Goal: Task Accomplishment & Management: Use online tool/utility

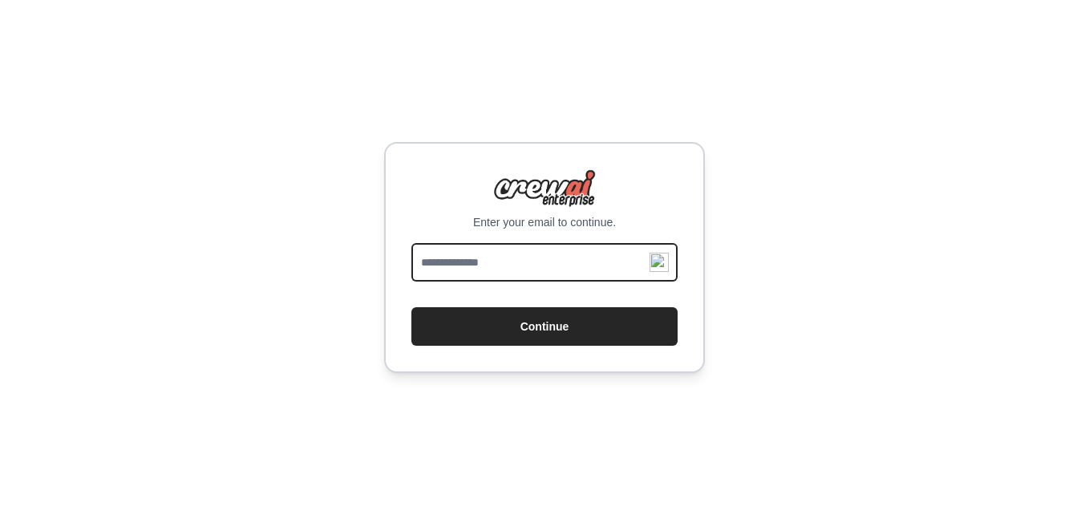
click at [533, 245] on input "email" at bounding box center [544, 262] width 266 height 39
type input "**********"
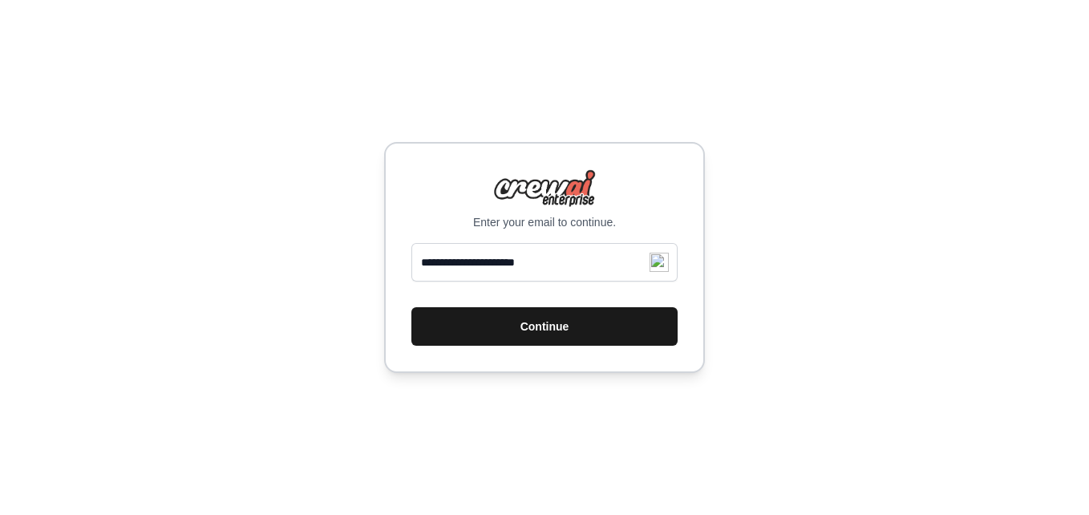
click at [572, 329] on button "Continue" at bounding box center [544, 326] width 266 height 39
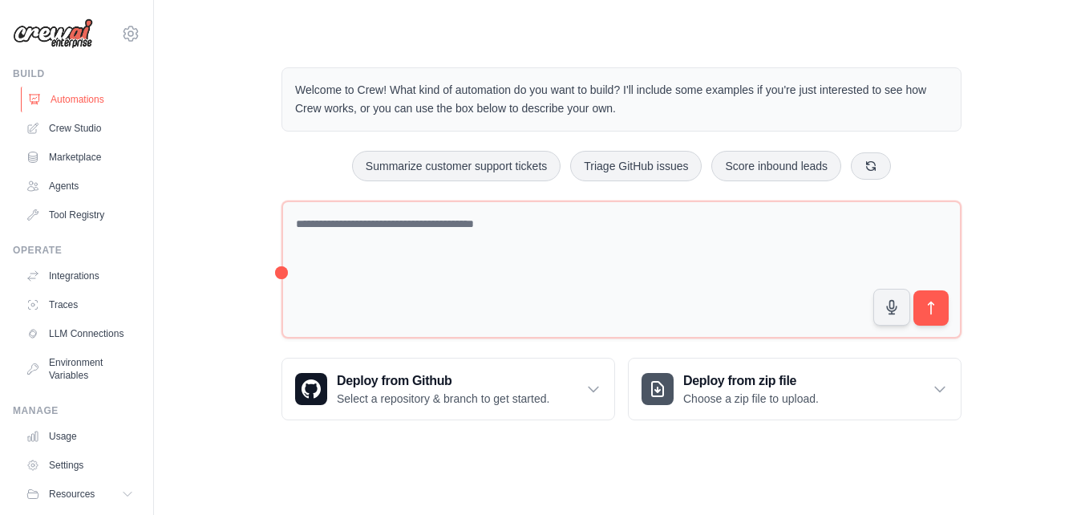
click at [97, 93] on link "Automations" at bounding box center [81, 100] width 121 height 26
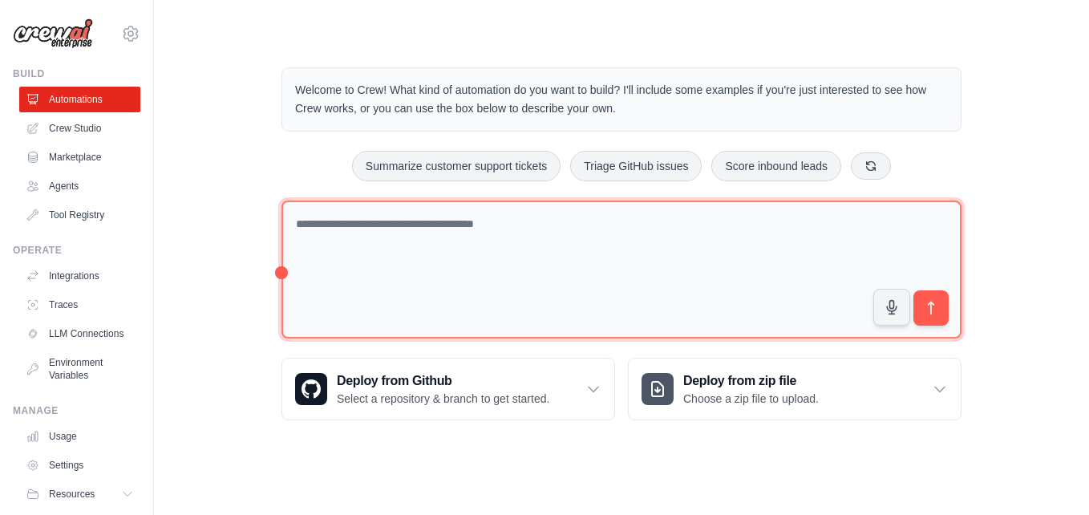
click at [331, 221] on textarea at bounding box center [622, 270] width 680 height 139
type textarea "*"
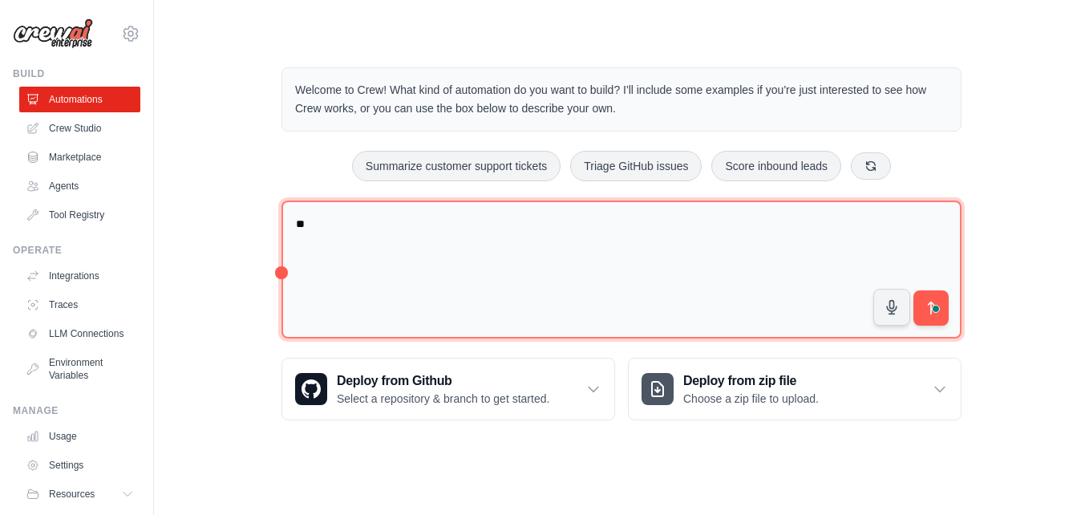
type textarea "*"
type textarea "**********"
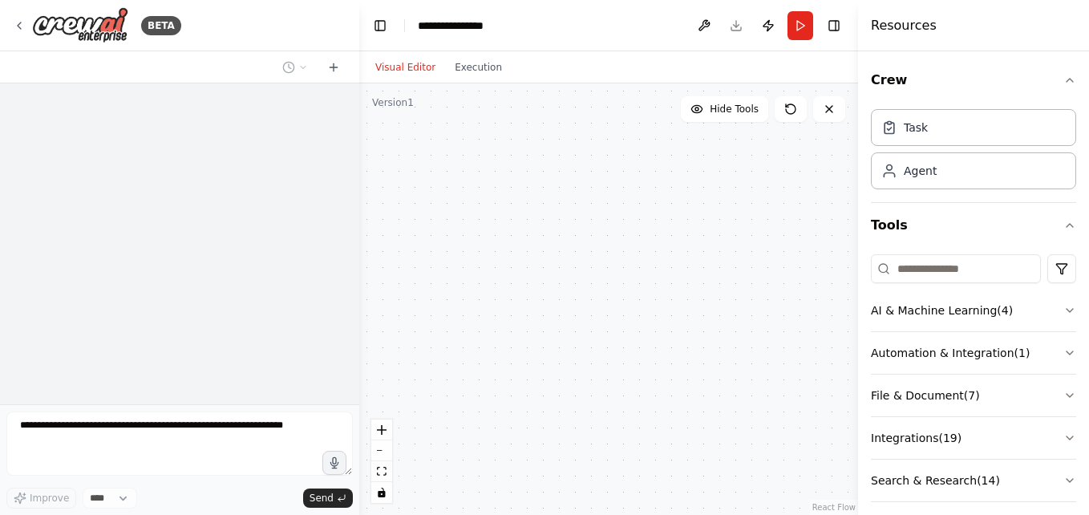
select select "****"
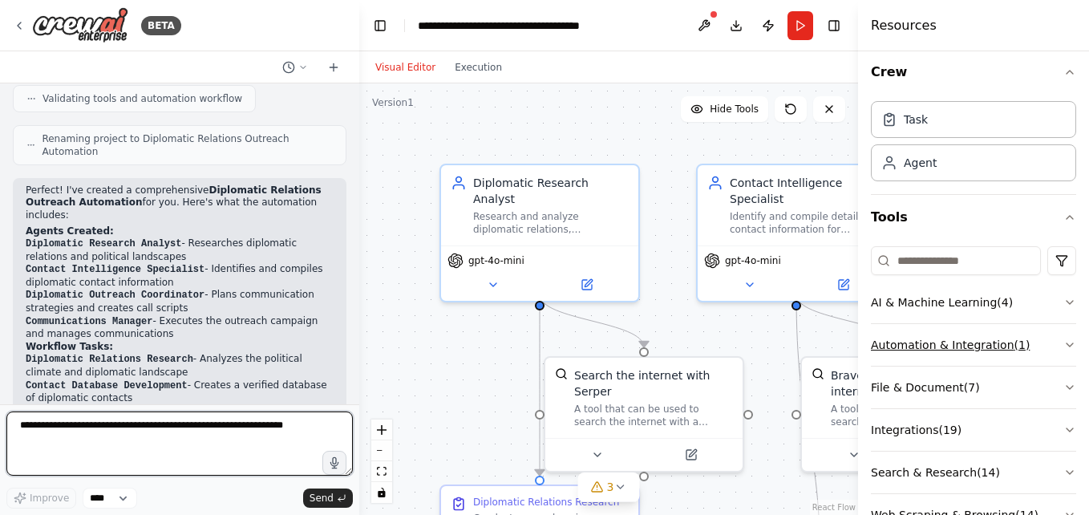
scroll to position [55, 0]
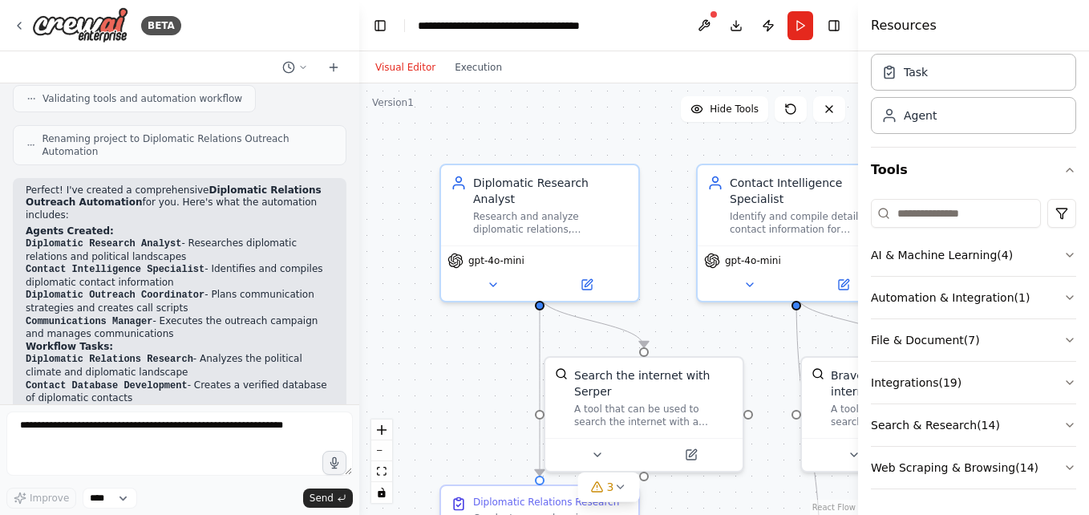
click at [671, 135] on div ".deletable-edge-delete-btn { width: 20px; height: 20px; border: 0px solid #ffff…" at bounding box center [608, 299] width 499 height 432
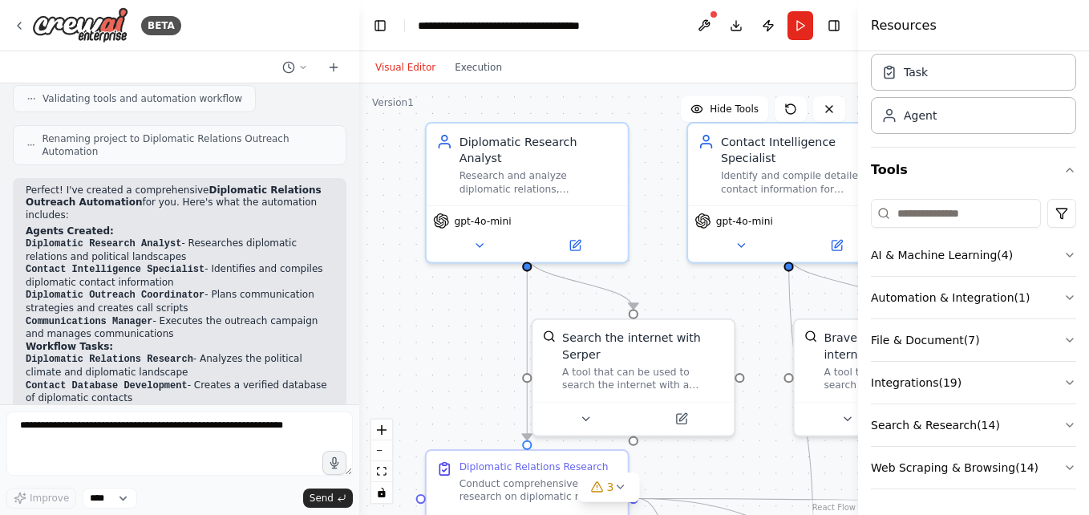
drag, startPoint x: 938, startPoint y: 0, endPoint x: 593, endPoint y: 97, distance: 358.3
click at [593, 97] on div ".deletable-edge-delete-btn { width: 20px; height: 20px; border: 0px solid #ffff…" at bounding box center [608, 299] width 499 height 432
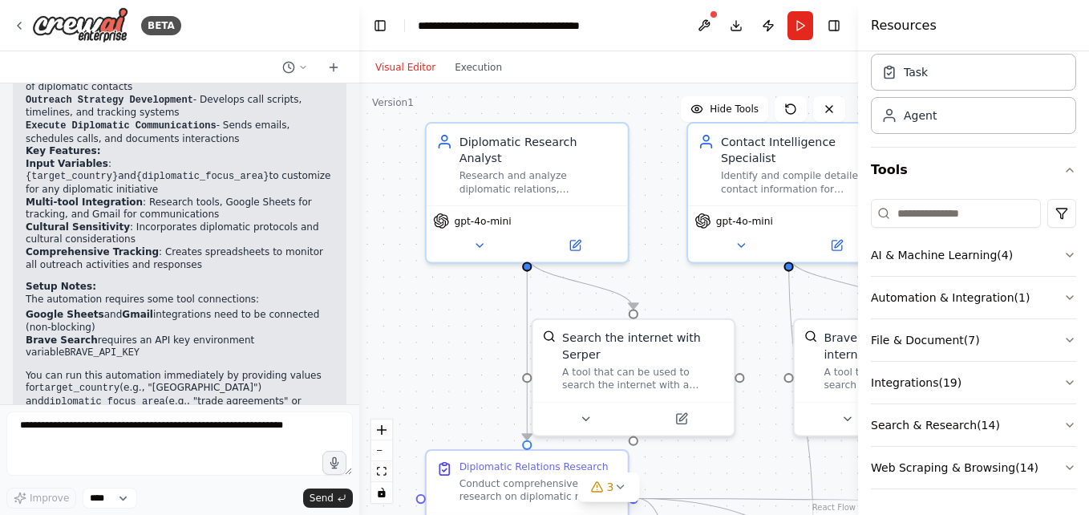
scroll to position [1215, 0]
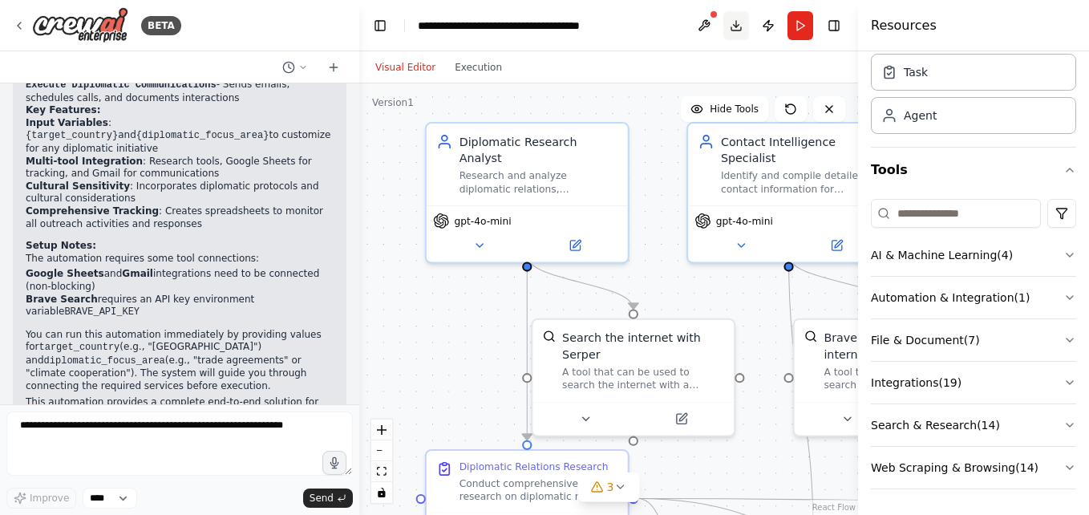
click at [732, 20] on button "Download" at bounding box center [737, 25] width 26 height 29
click at [1064, 342] on icon "button" at bounding box center [1070, 340] width 13 height 13
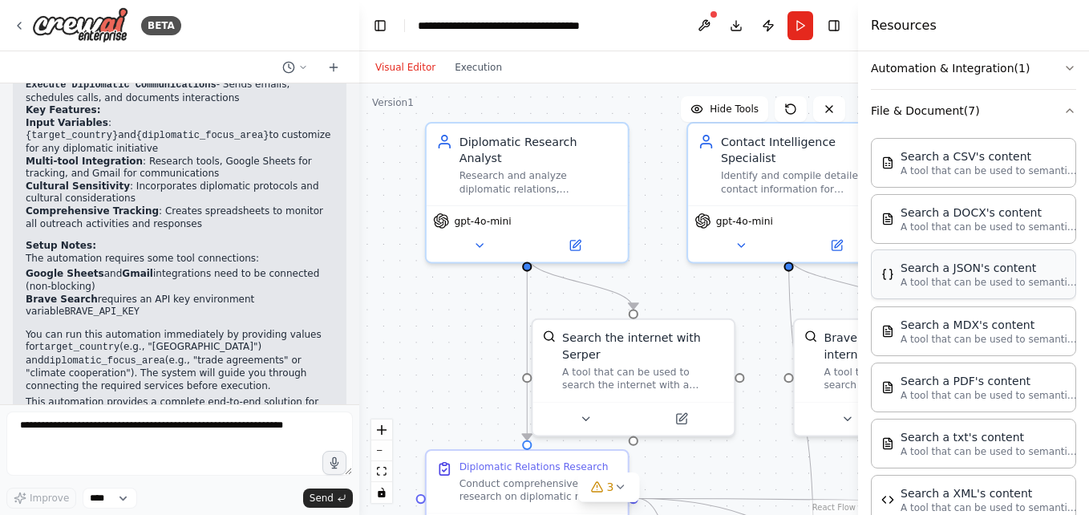
scroll to position [461, 0]
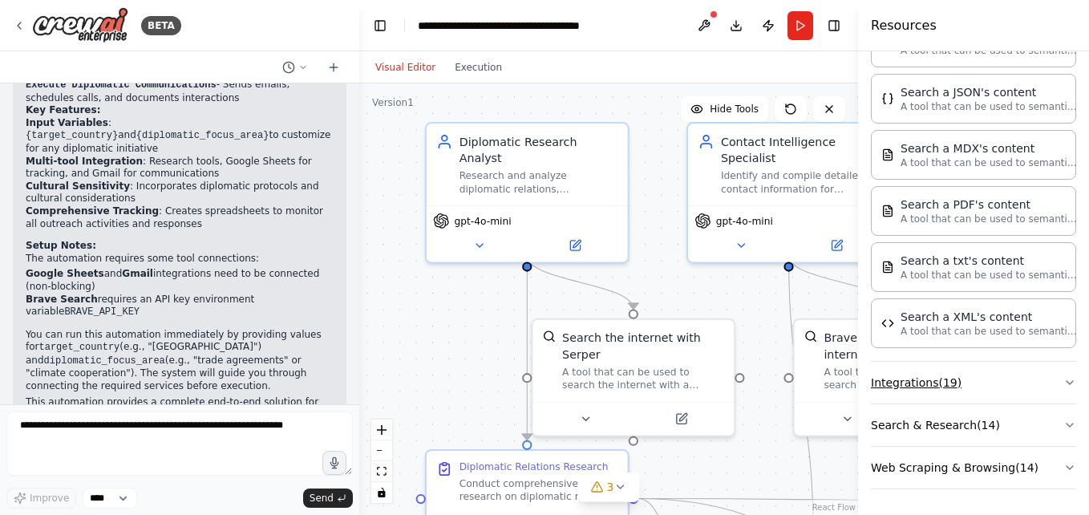
click at [1064, 380] on icon "button" at bounding box center [1070, 382] width 13 height 13
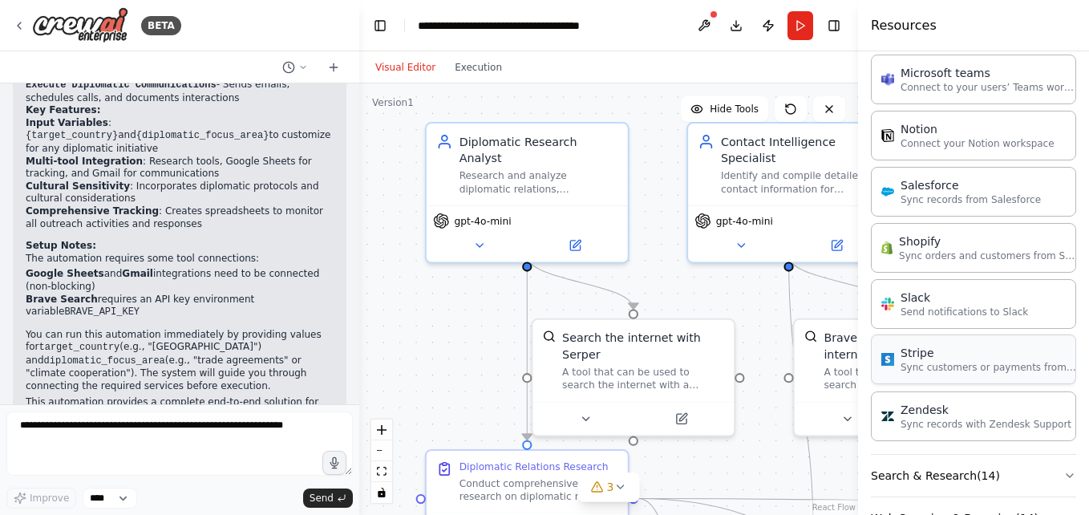
scroll to position [1541, 0]
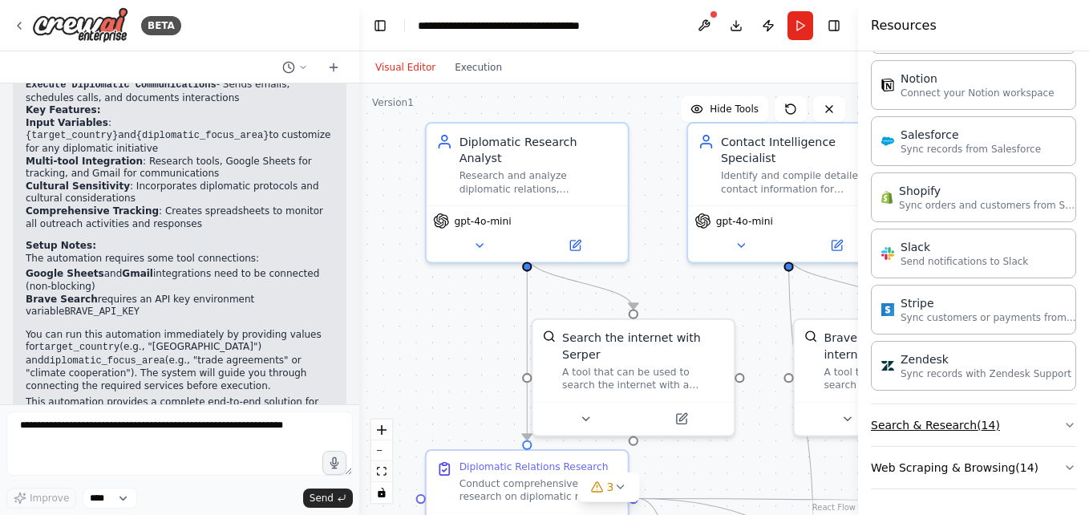
click at [987, 434] on button "Search & Research ( 14 )" at bounding box center [973, 425] width 205 height 42
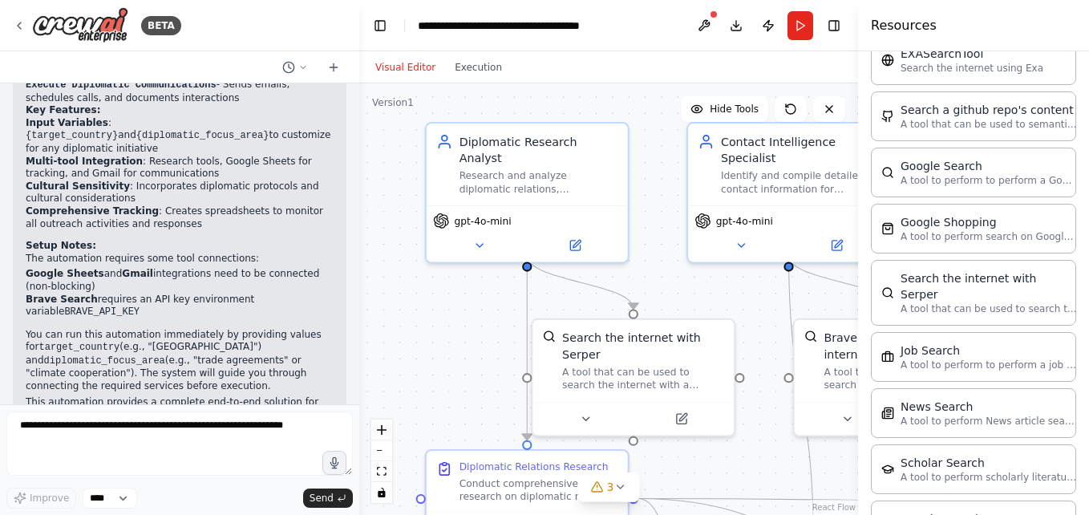
scroll to position [2356, 0]
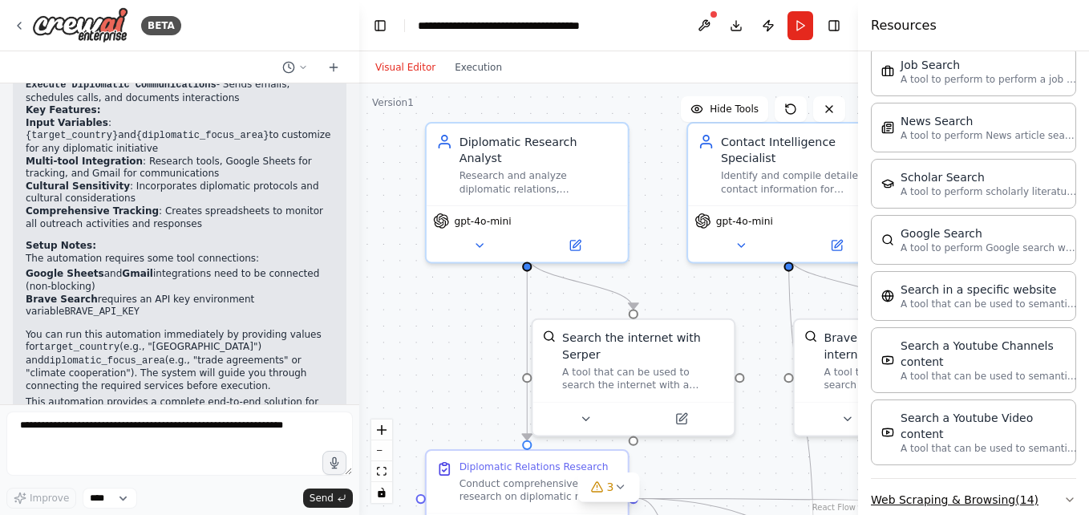
click at [1019, 479] on button "Web Scraping & Browsing ( 14 )" at bounding box center [973, 500] width 205 height 42
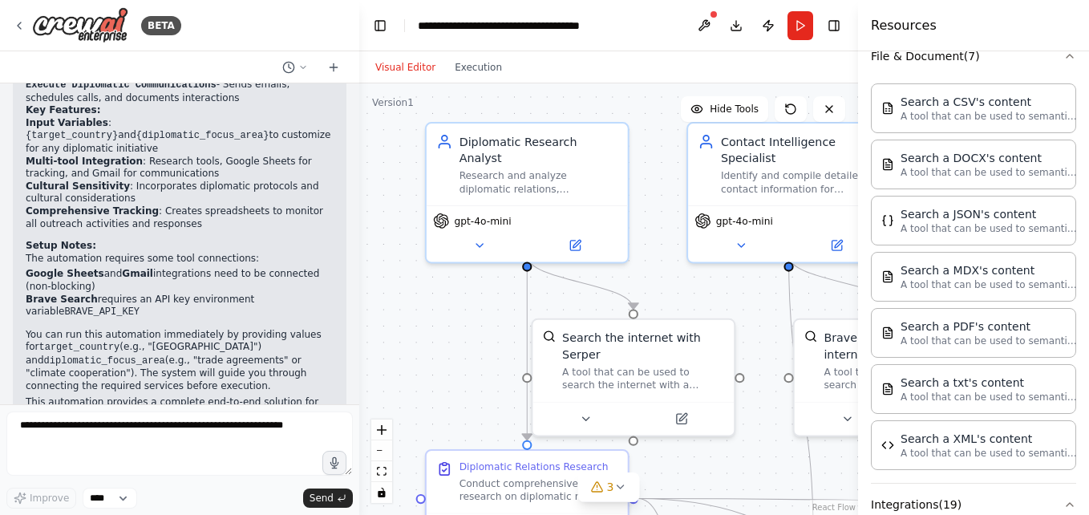
scroll to position [0, 0]
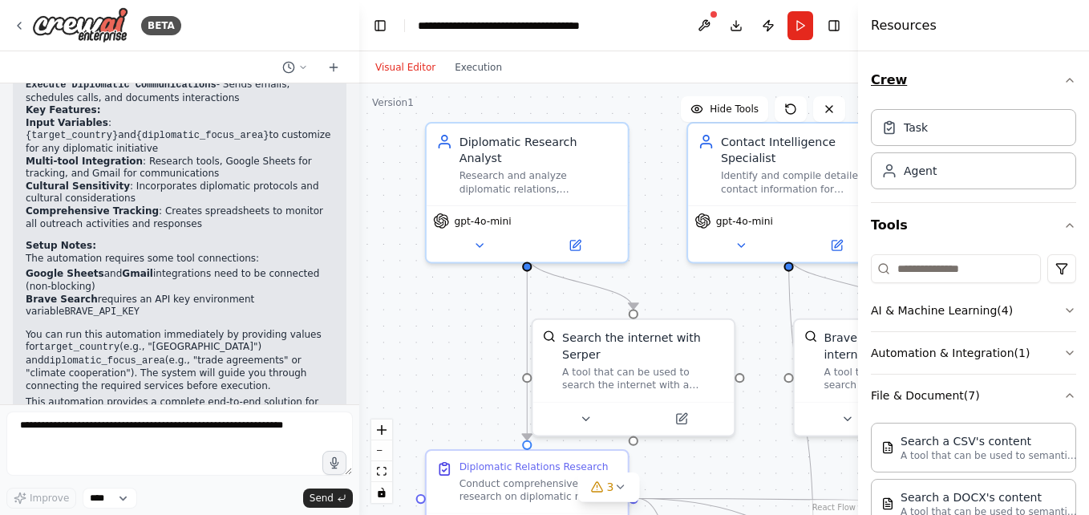
click at [1064, 75] on icon "button" at bounding box center [1070, 80] width 13 height 13
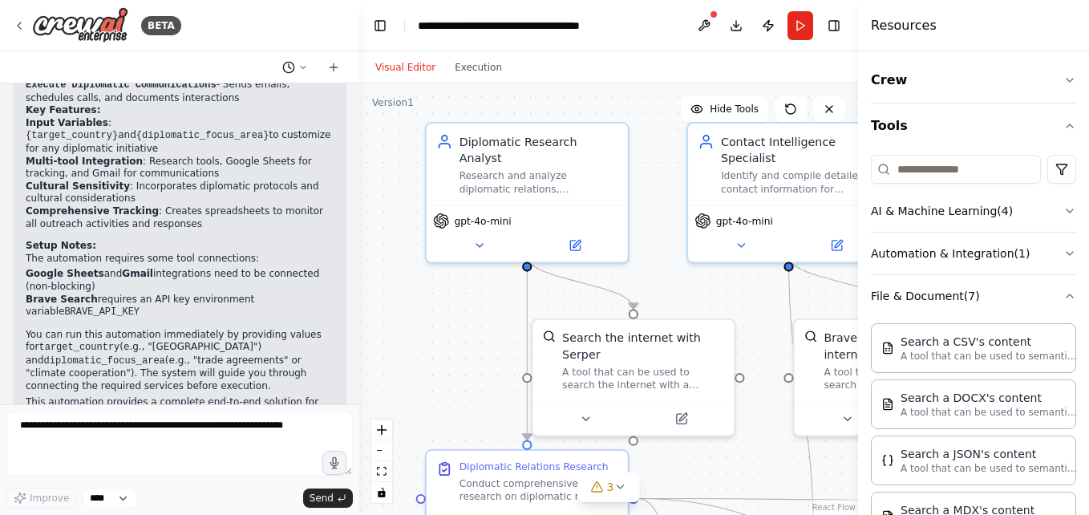
click at [288, 64] on icon at bounding box center [288, 67] width 13 height 13
click at [332, 69] on div at bounding box center [179, 257] width 359 height 515
click at [332, 69] on icon at bounding box center [333, 67] width 13 height 13
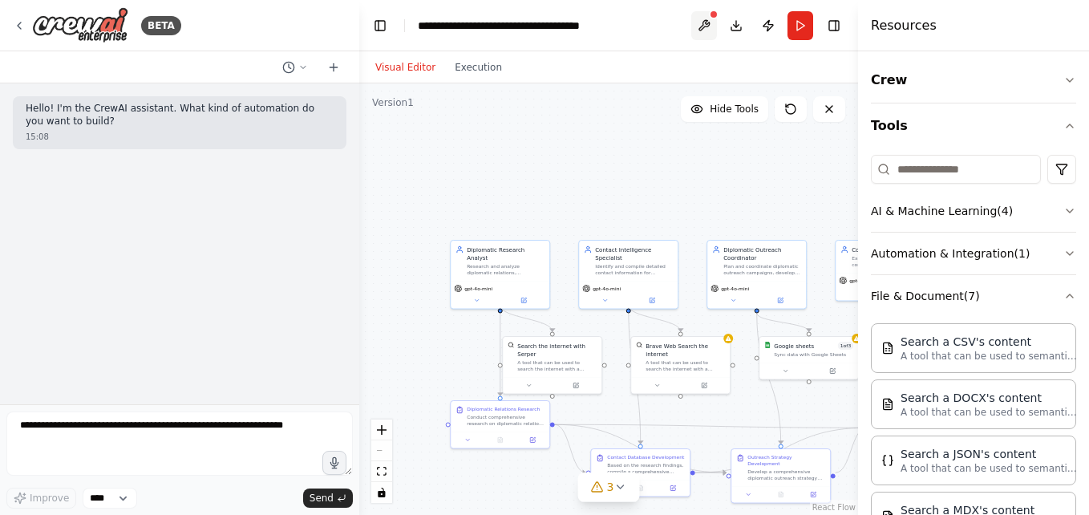
click at [709, 26] on button at bounding box center [704, 25] width 26 height 29
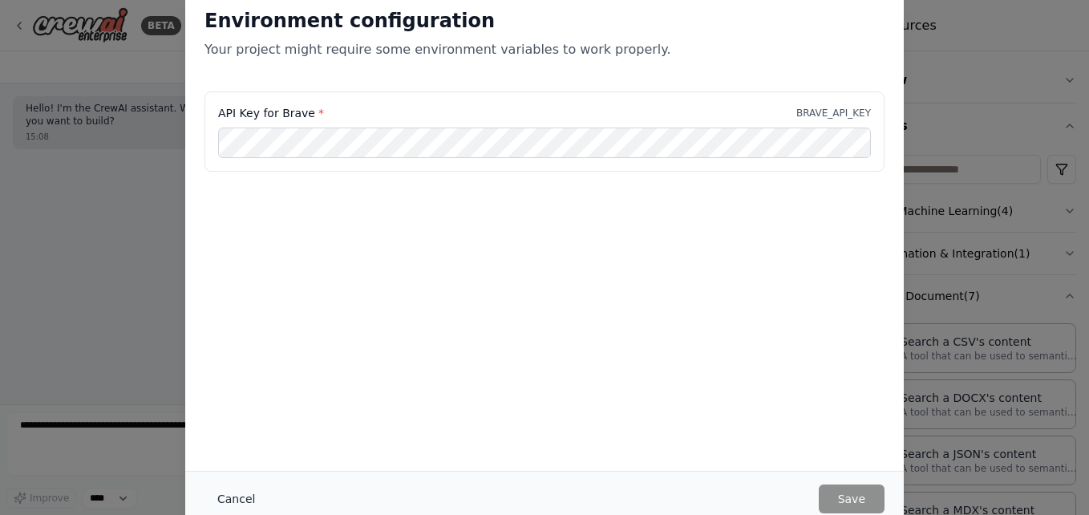
click at [241, 488] on button "Cancel" at bounding box center [236, 498] width 63 height 29
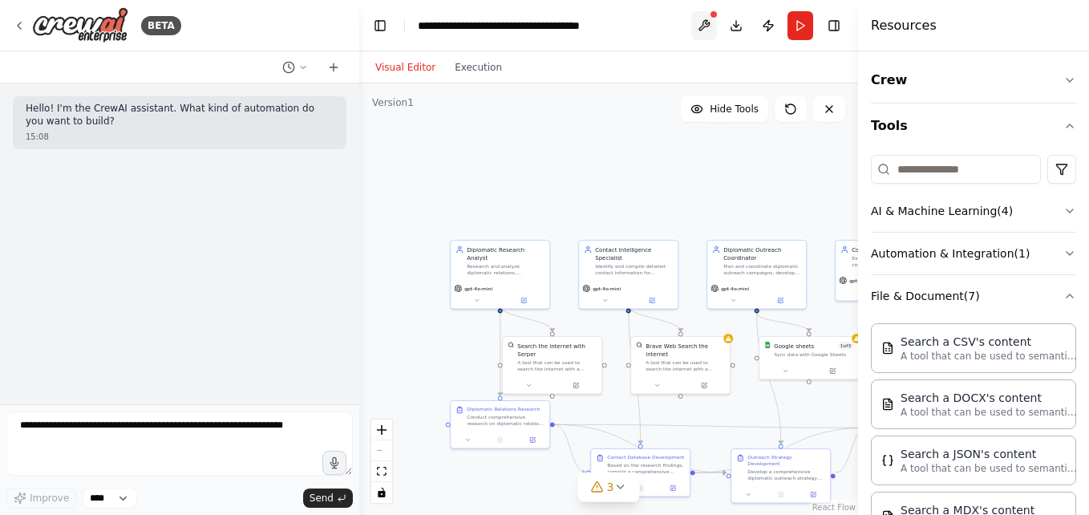
click at [704, 26] on button at bounding box center [704, 25] width 26 height 29
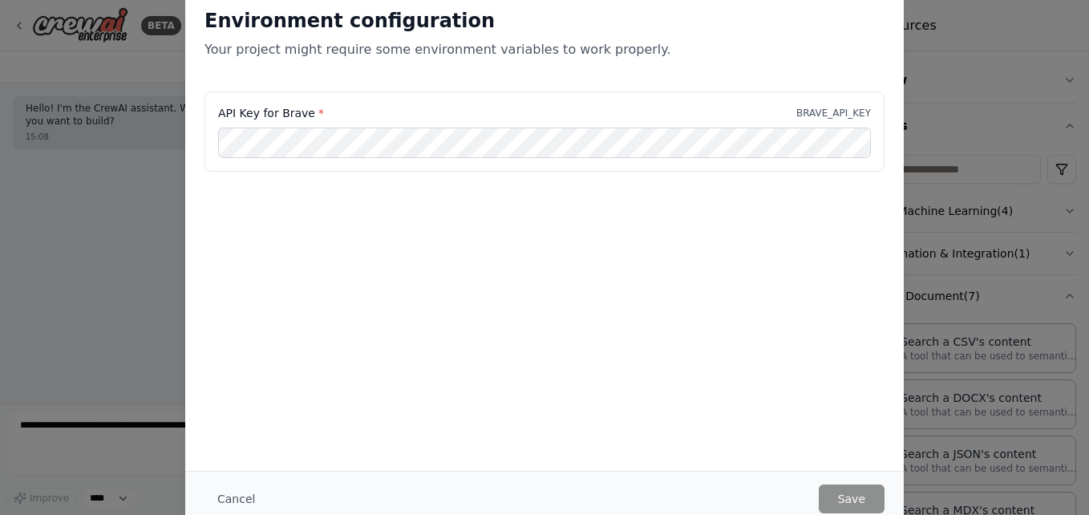
click at [1022, 63] on div "Environment configuration Your project might require some environment variables…" at bounding box center [544, 257] width 1089 height 515
click at [964, 37] on div "Environment configuration Your project might require some environment variables…" at bounding box center [544, 257] width 1089 height 515
click at [112, 286] on div "Environment configuration Your project might require some environment variables…" at bounding box center [544, 257] width 1089 height 515
click at [979, 24] on div "Environment configuration Your project might require some environment variables…" at bounding box center [544, 257] width 1089 height 515
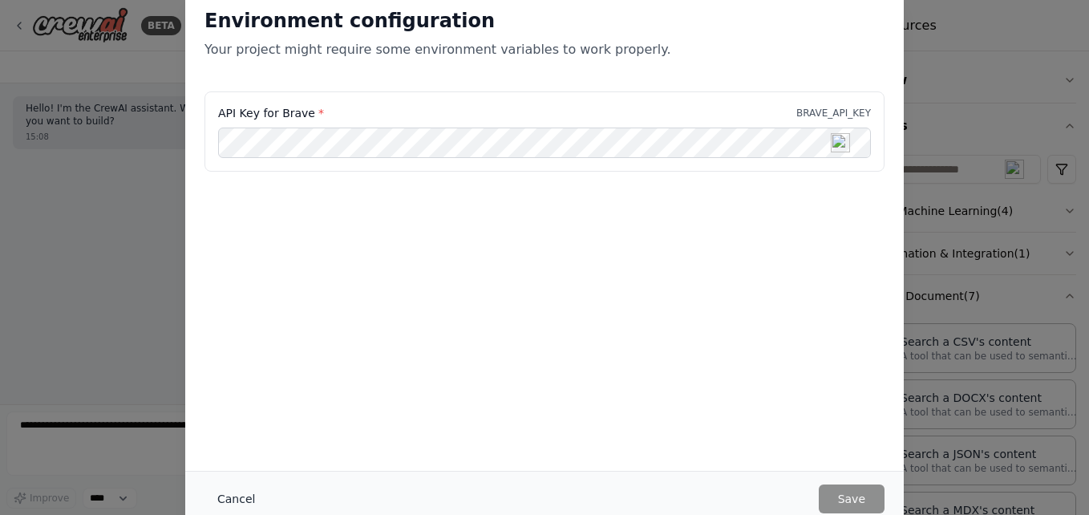
click at [222, 501] on button "Cancel" at bounding box center [236, 498] width 63 height 29
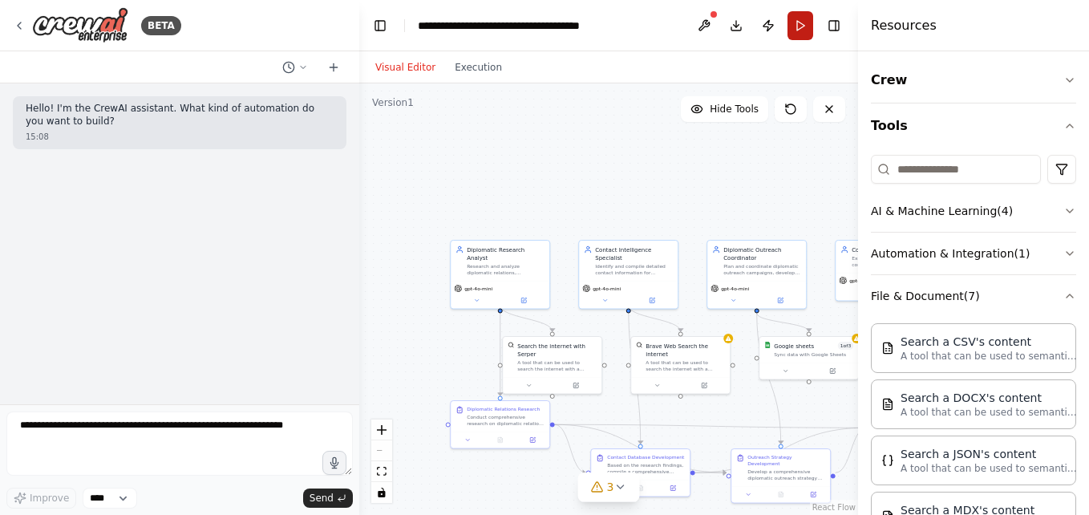
click at [790, 29] on button "Run" at bounding box center [801, 25] width 26 height 29
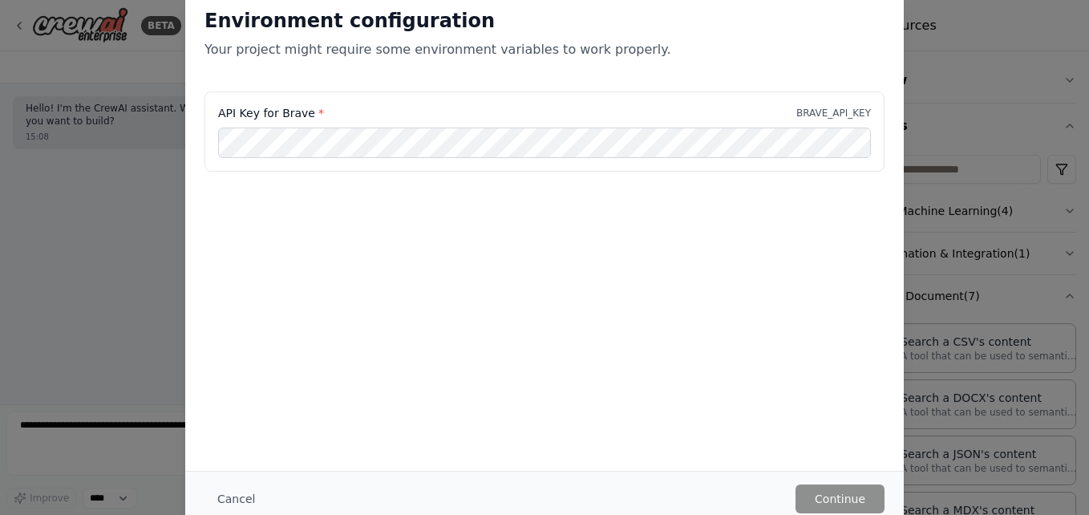
click at [287, 122] on div "API Key for Brave * BRAVE_API_KEY" at bounding box center [545, 131] width 680 height 80
click at [264, 492] on div "Cancel Continue" at bounding box center [545, 498] width 680 height 29
click at [249, 492] on button "Cancel" at bounding box center [236, 498] width 63 height 29
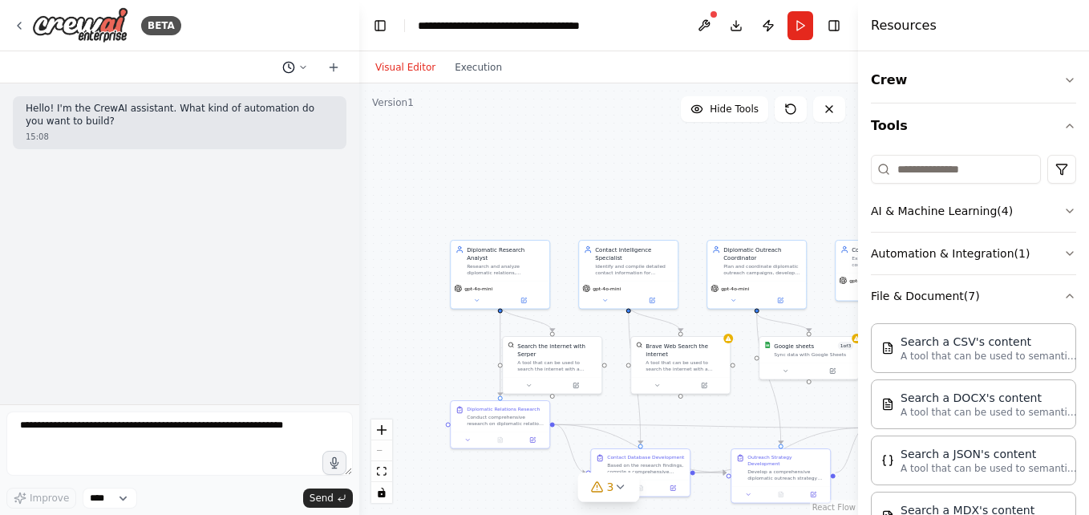
click at [286, 69] on icon at bounding box center [288, 67] width 13 height 13
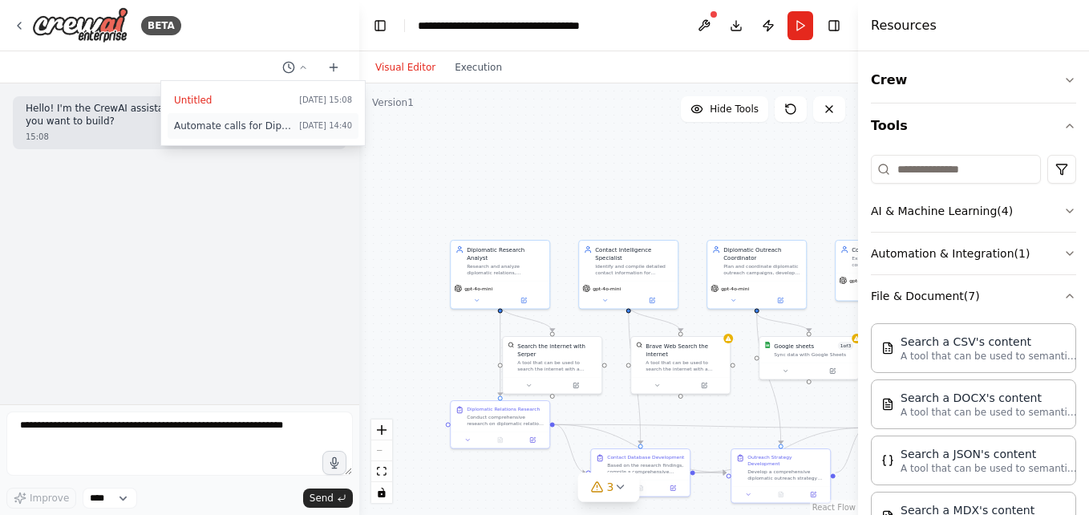
click at [257, 130] on span "Automate calls for Diplomatic relations outreach" at bounding box center [233, 126] width 119 height 13
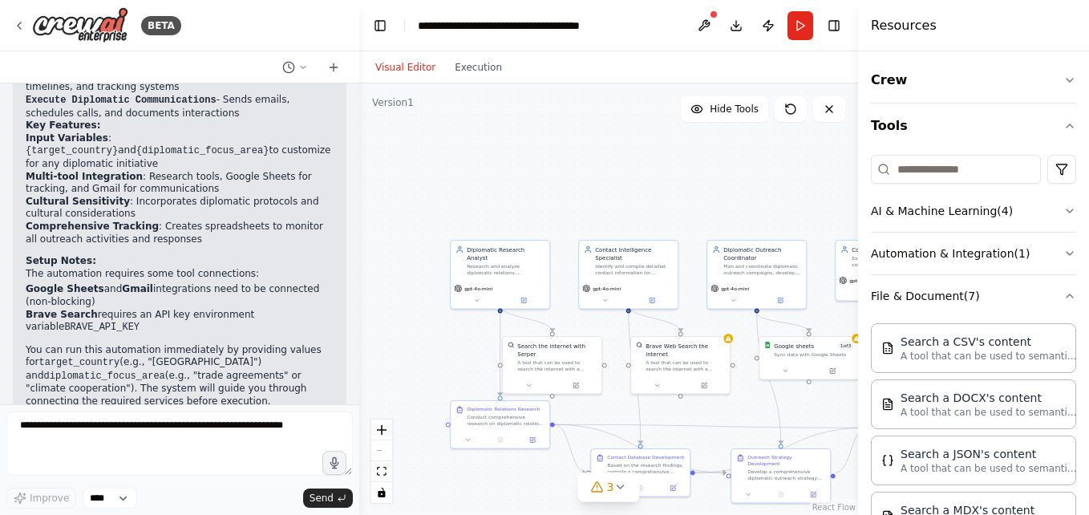
scroll to position [1201, 0]
drag, startPoint x: 111, startPoint y: 271, endPoint x: 26, endPoint y: 256, distance: 85.6
click at [26, 308] on li "Brave Search requires an API key environment variable BRAVE_API_KEY" at bounding box center [180, 321] width 308 height 26
copy li "Brave Search requires an API key environment variable BRAVE_API_KEY"
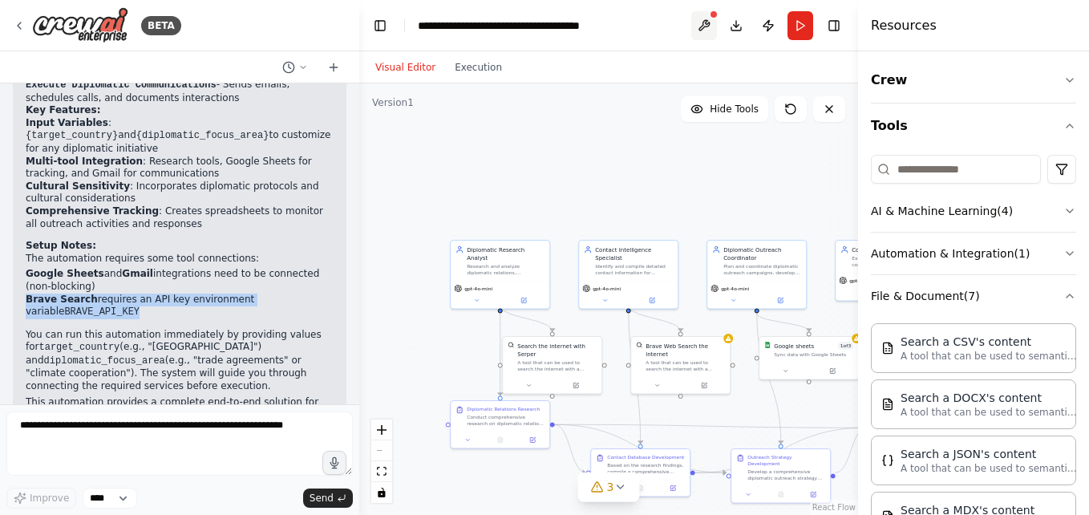
click at [707, 22] on button at bounding box center [704, 25] width 26 height 29
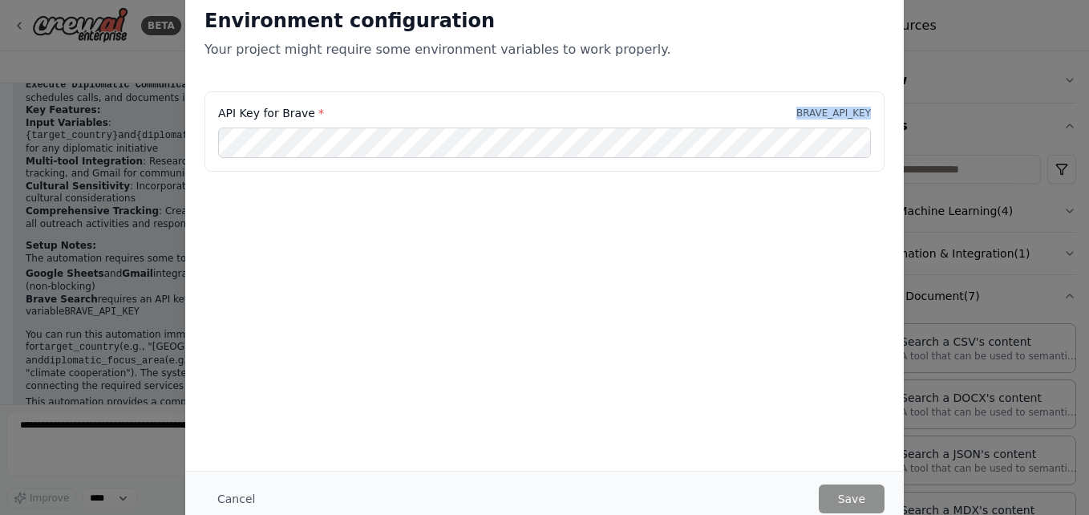
drag, startPoint x: 805, startPoint y: 111, endPoint x: 890, endPoint y: 111, distance: 84.2
click at [890, 111] on div "API Key for Brave * BRAVE_API_KEY" at bounding box center [544, 140] width 719 height 99
copy p "BRAVE_API_KEY"
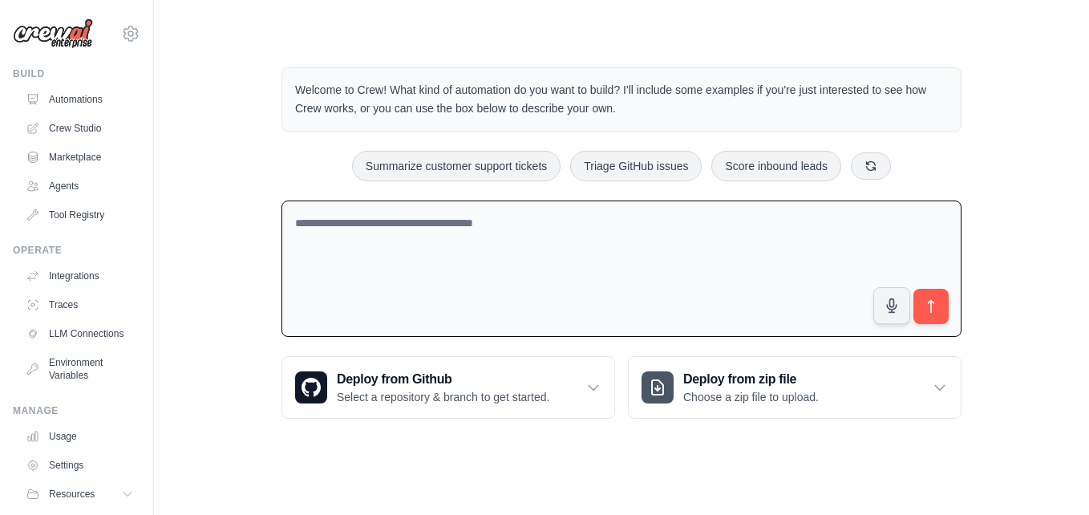
click at [405, 213] on textarea at bounding box center [622, 269] width 680 height 137
type textarea "**********"
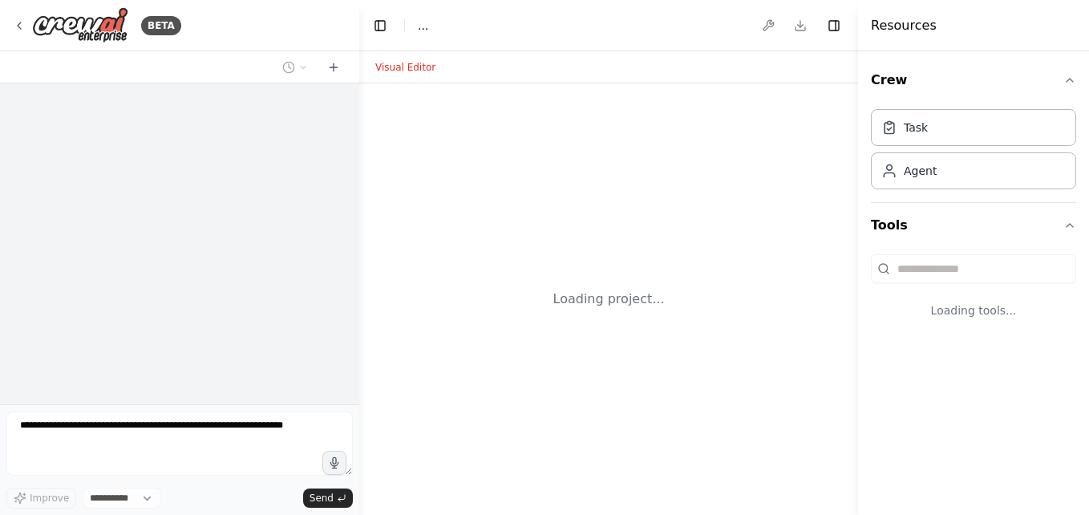
select select "****"
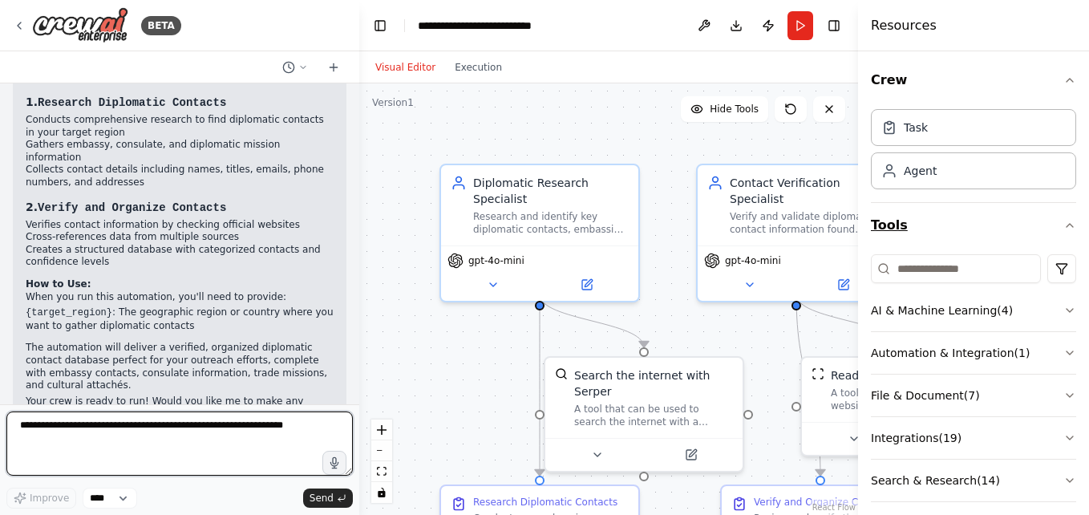
scroll to position [55, 0]
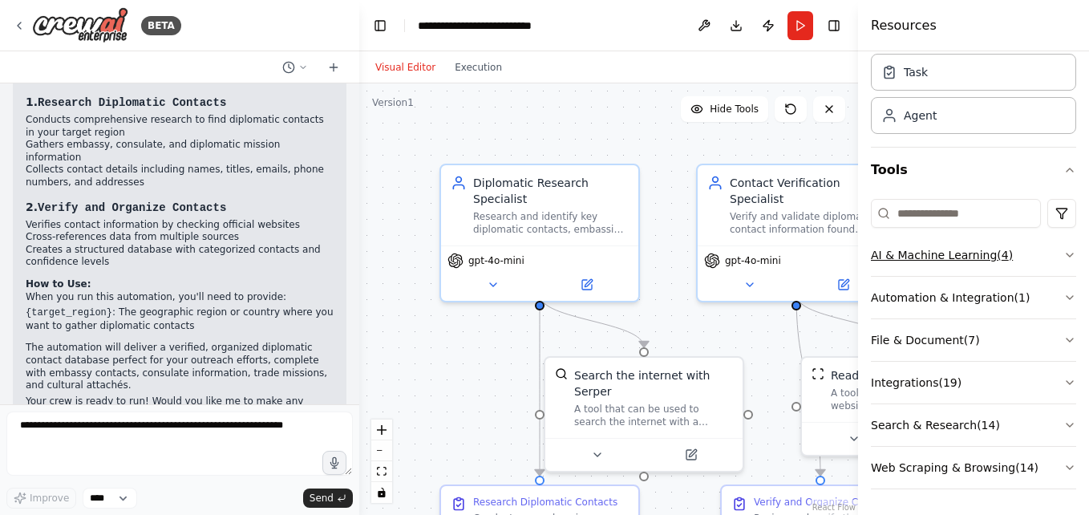
click at [983, 261] on button "AI & Machine Learning ( 4 )" at bounding box center [973, 255] width 205 height 42
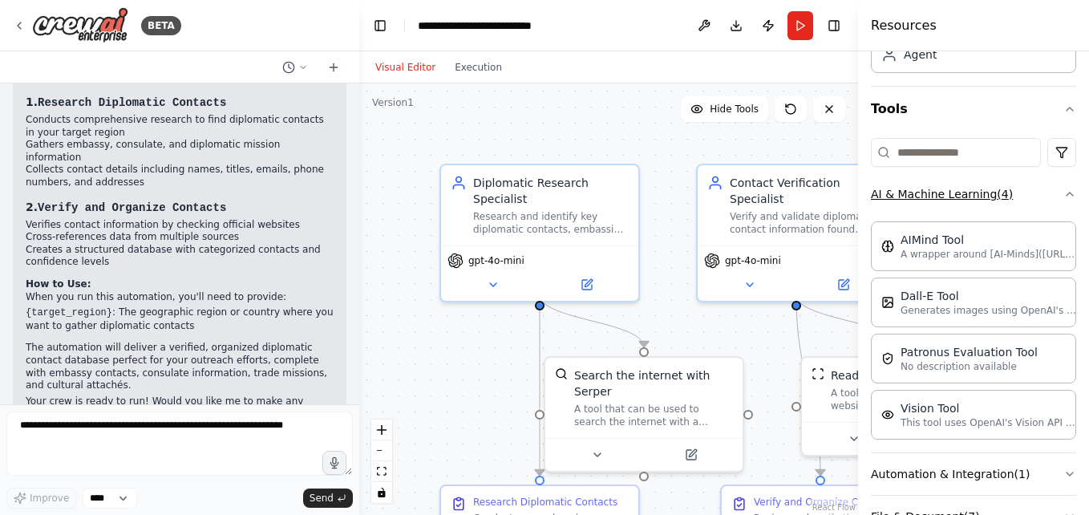
scroll to position [114, 0]
click at [1067, 197] on icon "button" at bounding box center [1070, 196] width 6 height 3
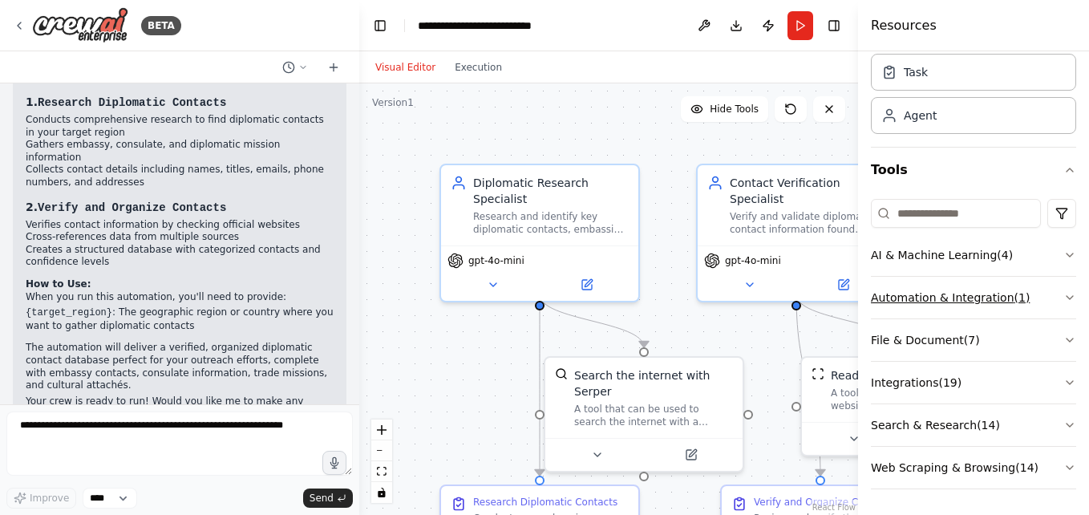
click at [998, 299] on button "Automation & Integration ( 1 )" at bounding box center [973, 298] width 205 height 42
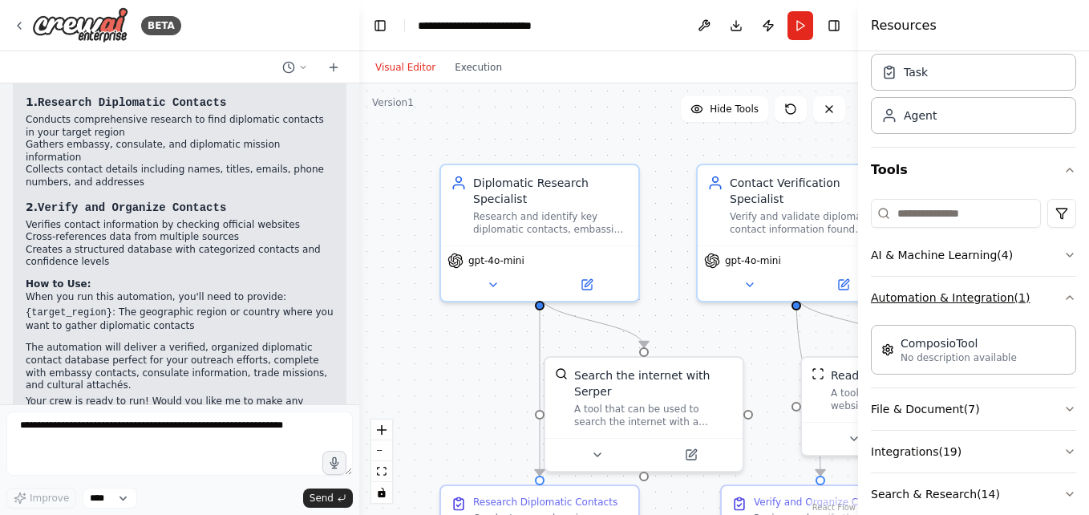
click at [998, 299] on button "Automation & Integration ( 1 )" at bounding box center [973, 298] width 205 height 42
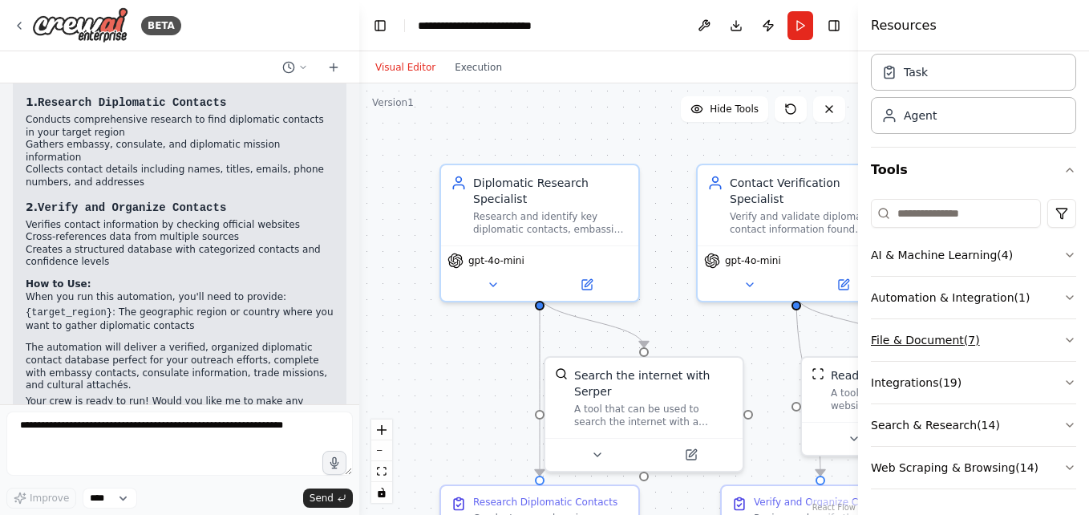
click at [972, 331] on button "File & Document ( 7 )" at bounding box center [973, 340] width 205 height 42
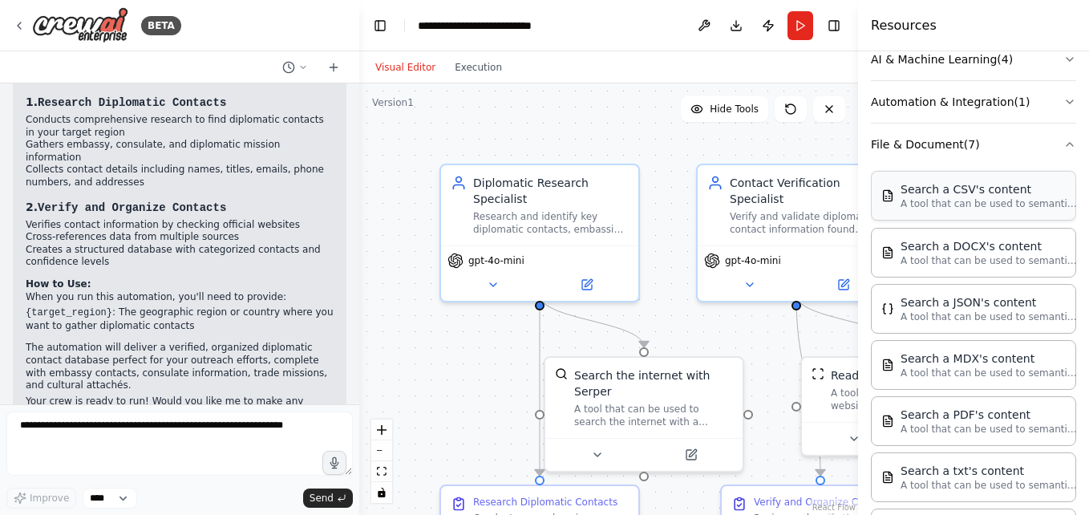
scroll to position [461, 0]
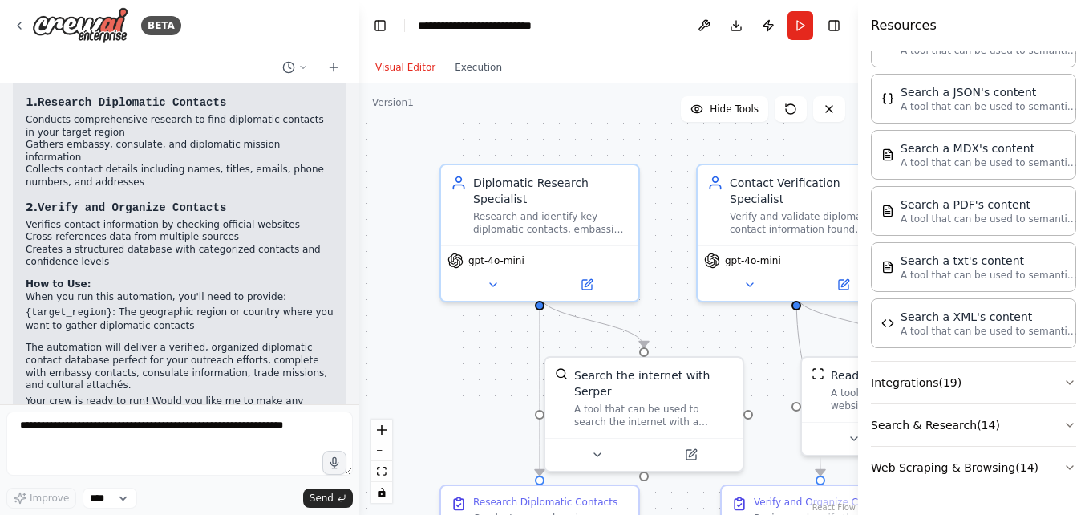
click at [1006, 387] on button "Integrations ( 19 )" at bounding box center [973, 383] width 205 height 42
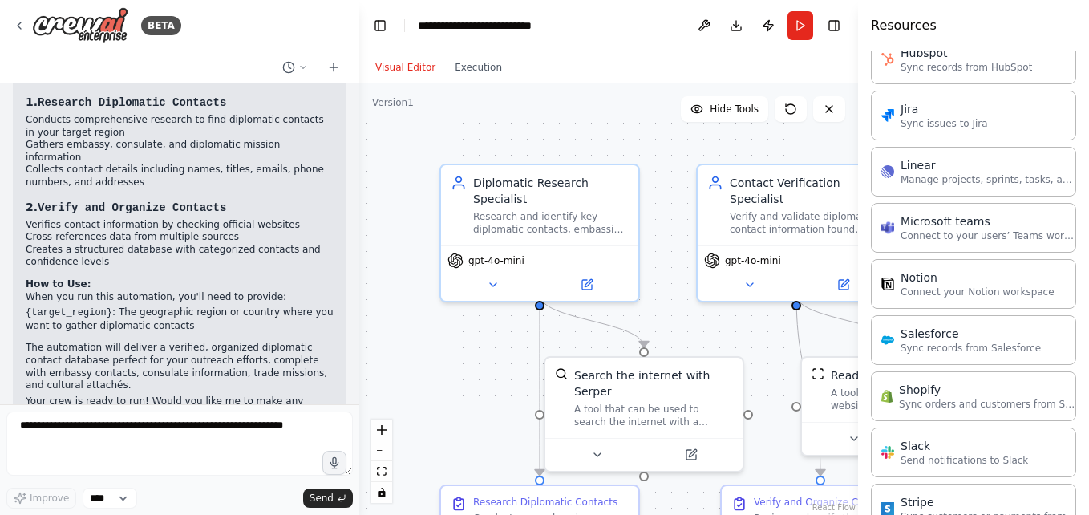
scroll to position [1541, 0]
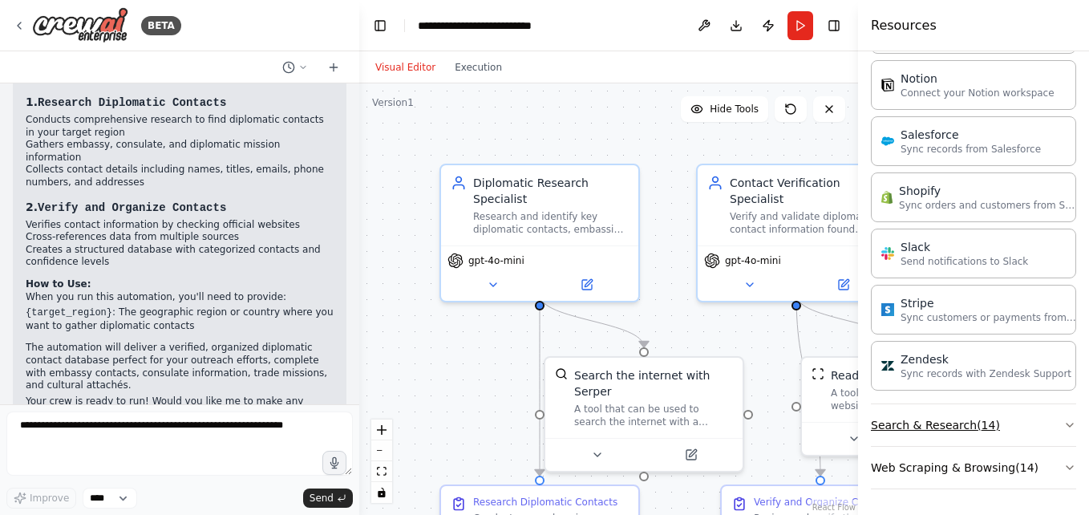
click at [979, 431] on button "Search & Research ( 14 )" at bounding box center [973, 425] width 205 height 42
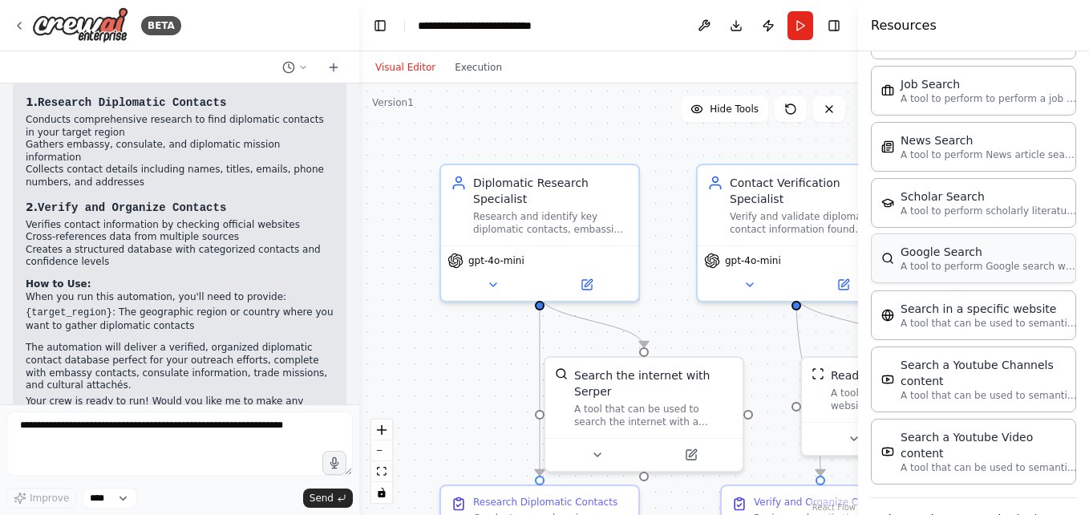
scroll to position [2356, 0]
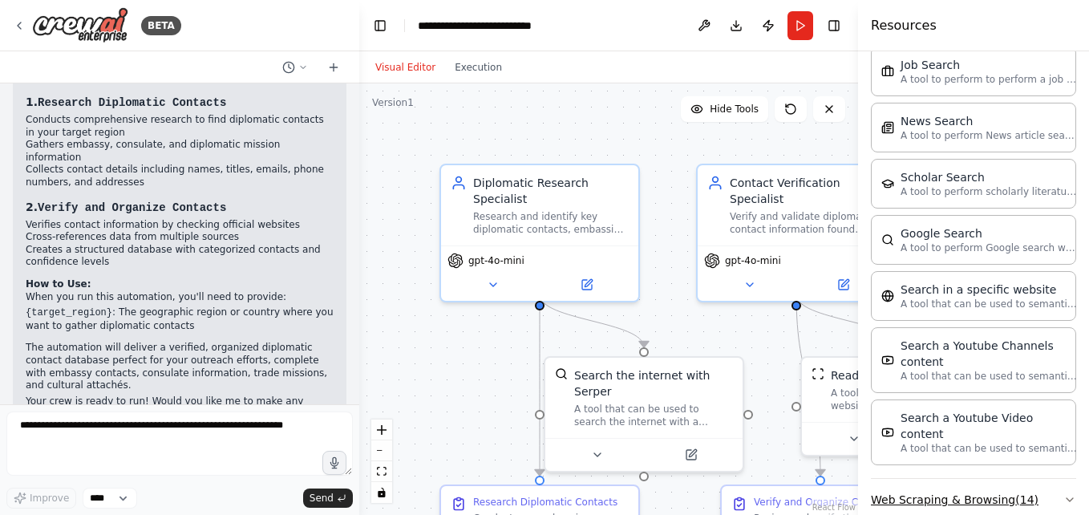
click at [960, 479] on button "Web Scraping & Browsing ( 14 )" at bounding box center [973, 500] width 205 height 42
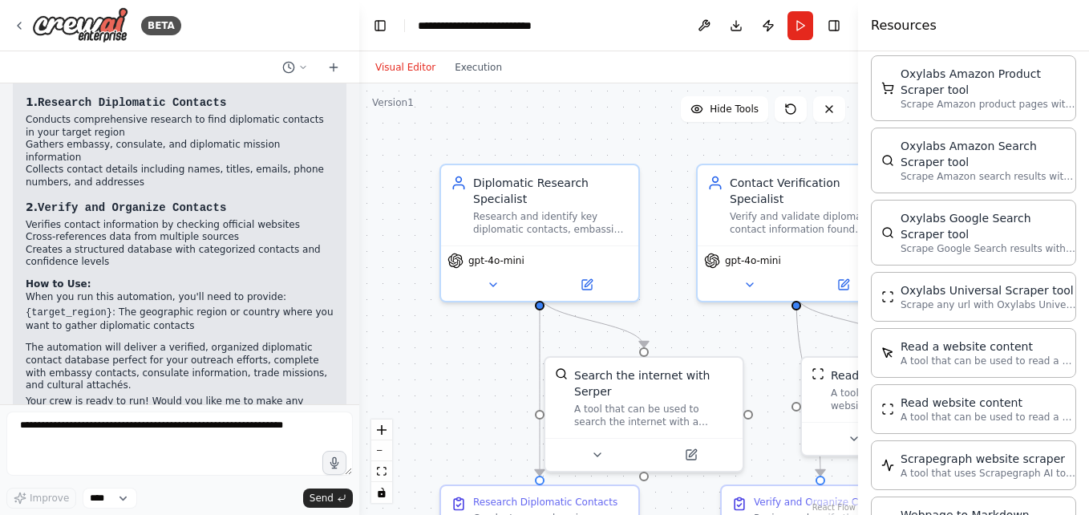
scroll to position [3107, 0]
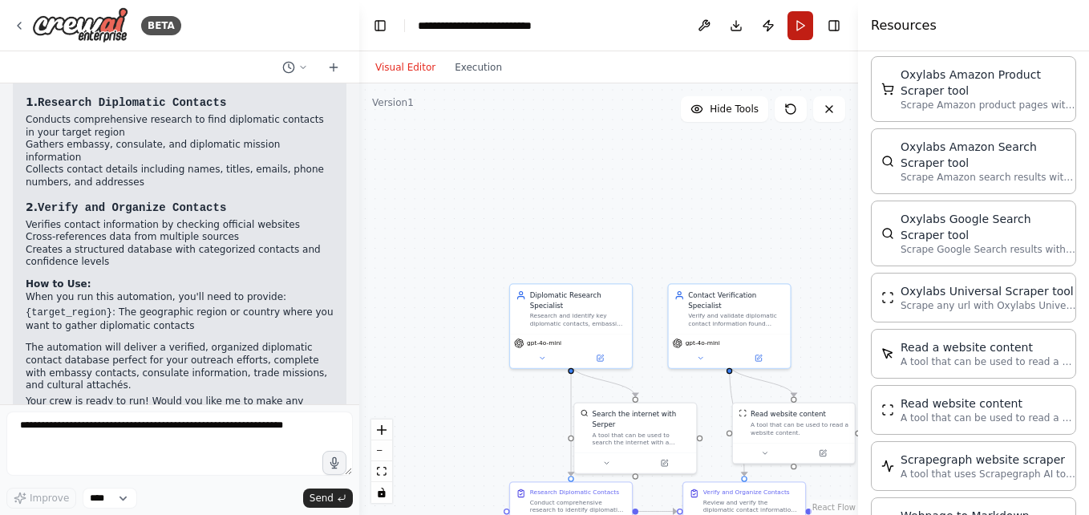
click at [802, 25] on button "Run" at bounding box center [801, 25] width 26 height 29
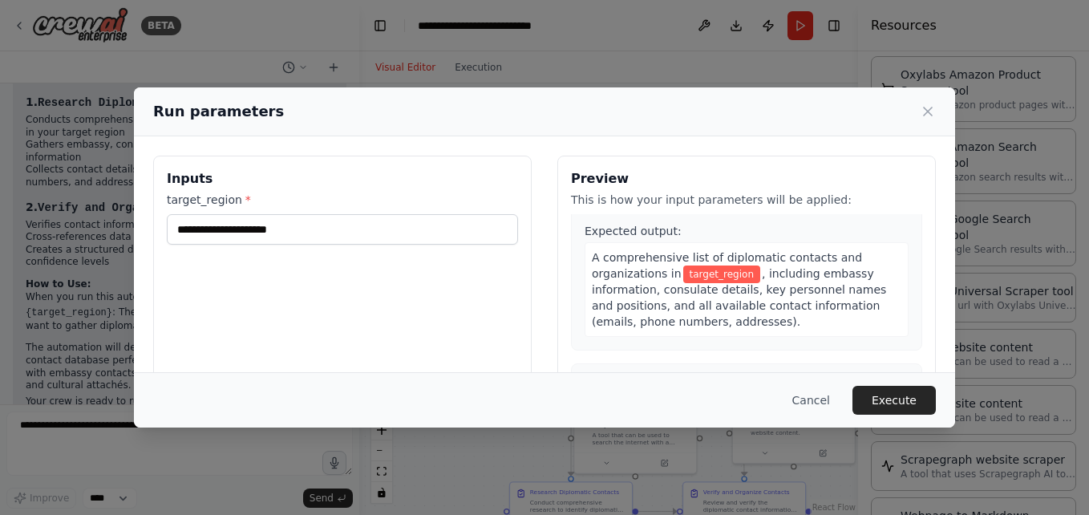
scroll to position [222, 0]
click at [886, 403] on button "Execute" at bounding box center [894, 400] width 83 height 29
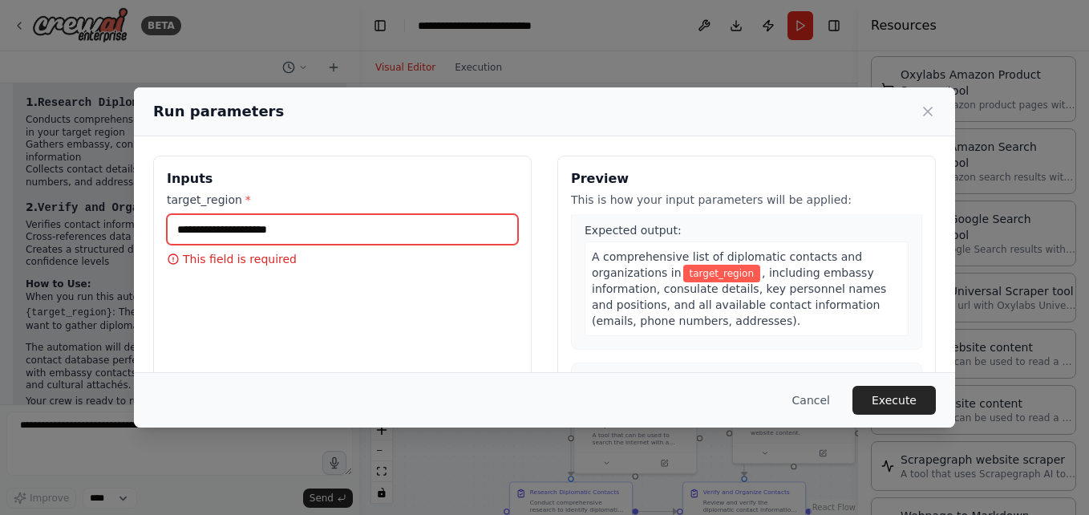
click at [329, 228] on input "target_region *" at bounding box center [342, 229] width 351 height 30
drag, startPoint x: 290, startPoint y: 225, endPoint x: 138, endPoint y: 218, distance: 151.8
click at [138, 218] on div "Inputs target_region * This field is required Preview This is how your input pa…" at bounding box center [544, 345] width 821 height 419
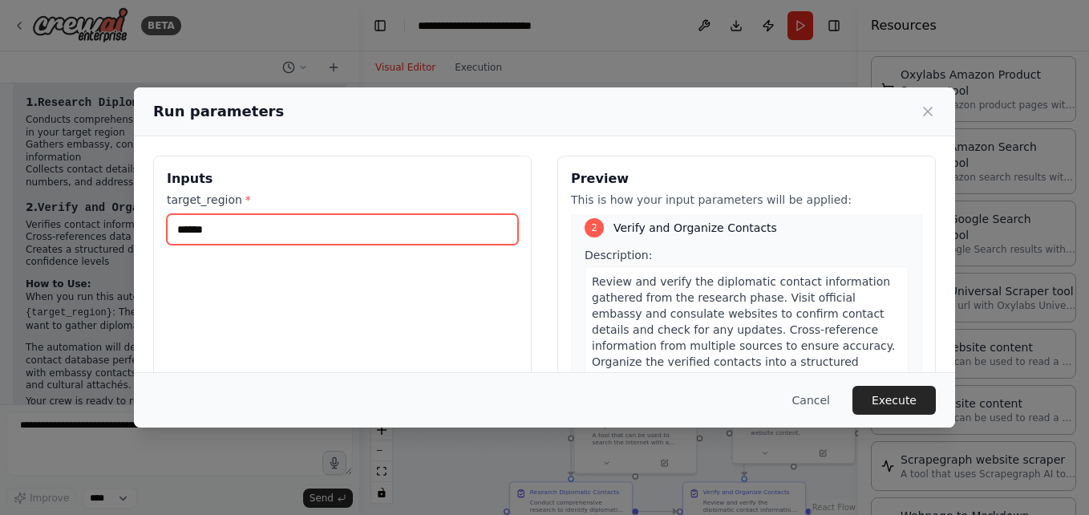
scroll to position [382, 0]
type input "******"
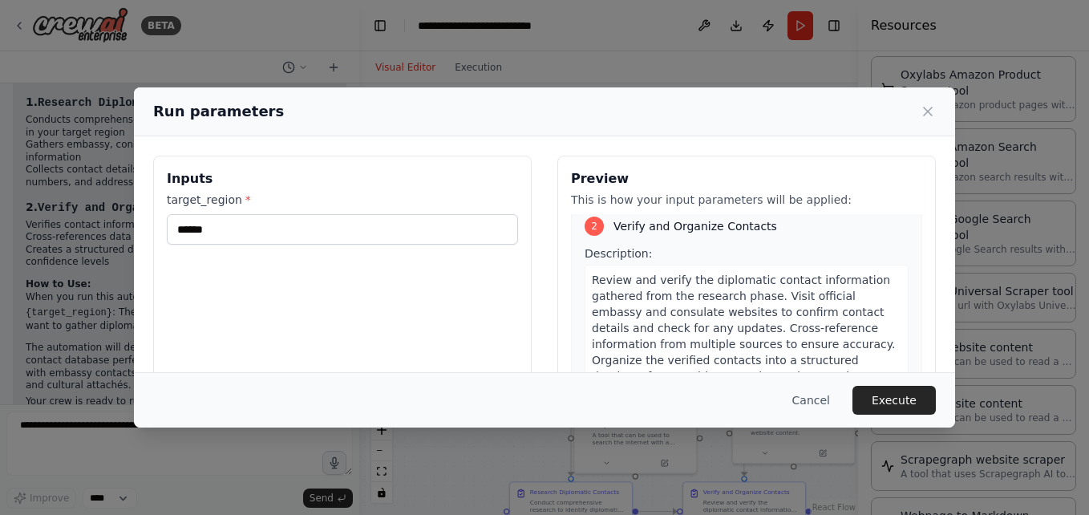
click at [801, 308] on span "Review and verify the diplomatic contact information gathered from the research…" at bounding box center [745, 344] width 306 height 141
click at [873, 389] on button "Execute" at bounding box center [894, 400] width 83 height 29
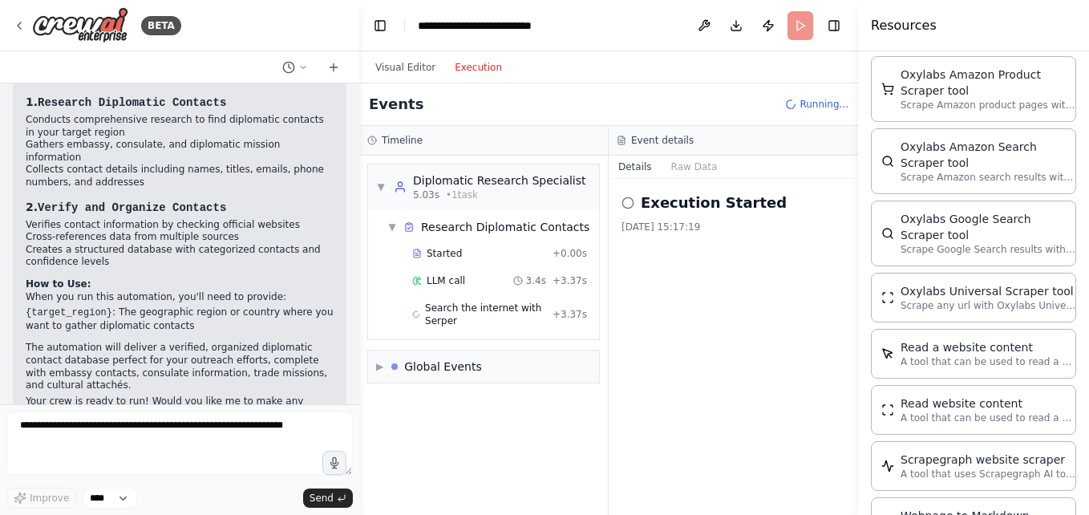
click at [483, 75] on button "Execution" at bounding box center [478, 67] width 67 height 19
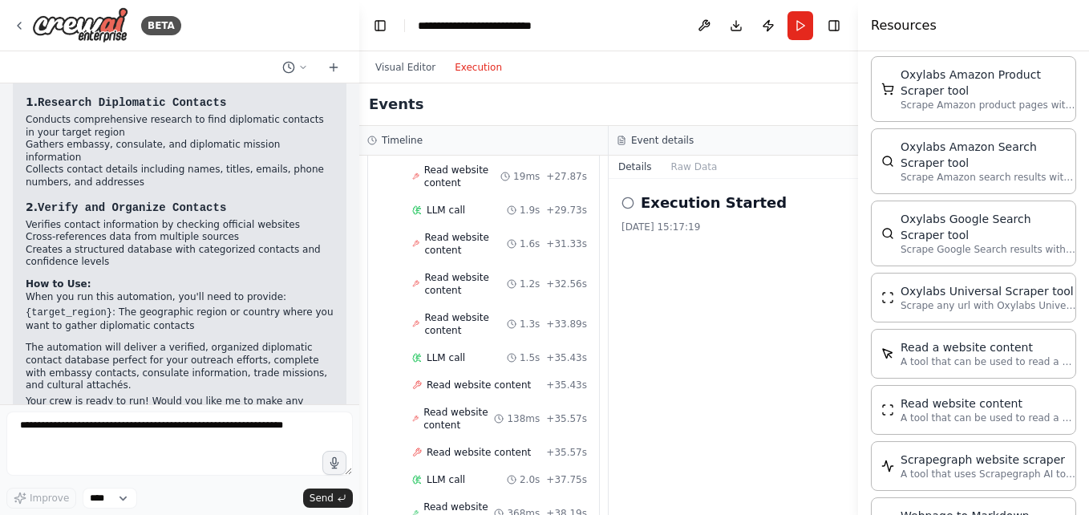
scroll to position [1442, 0]
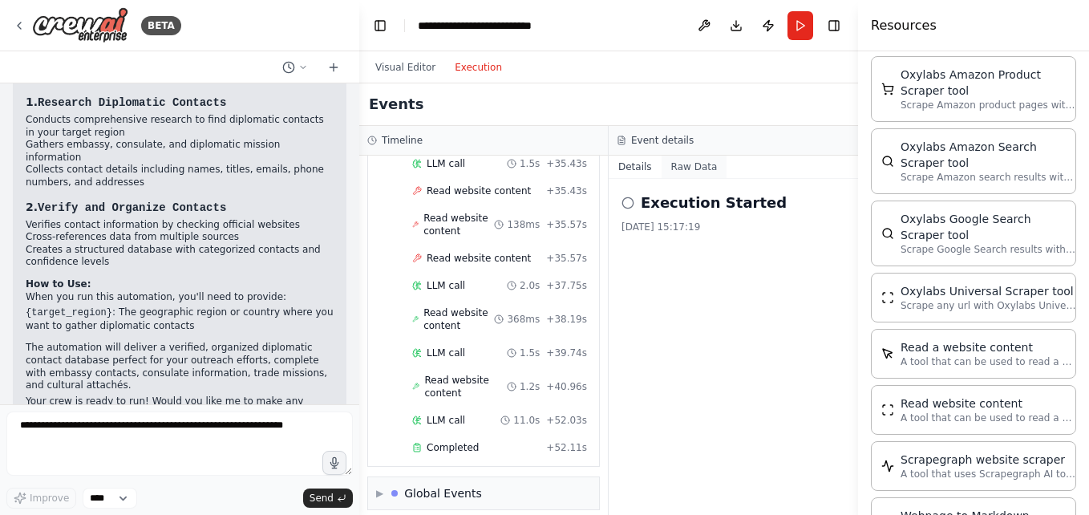
click at [684, 168] on button "Raw Data" at bounding box center [695, 167] width 66 height 22
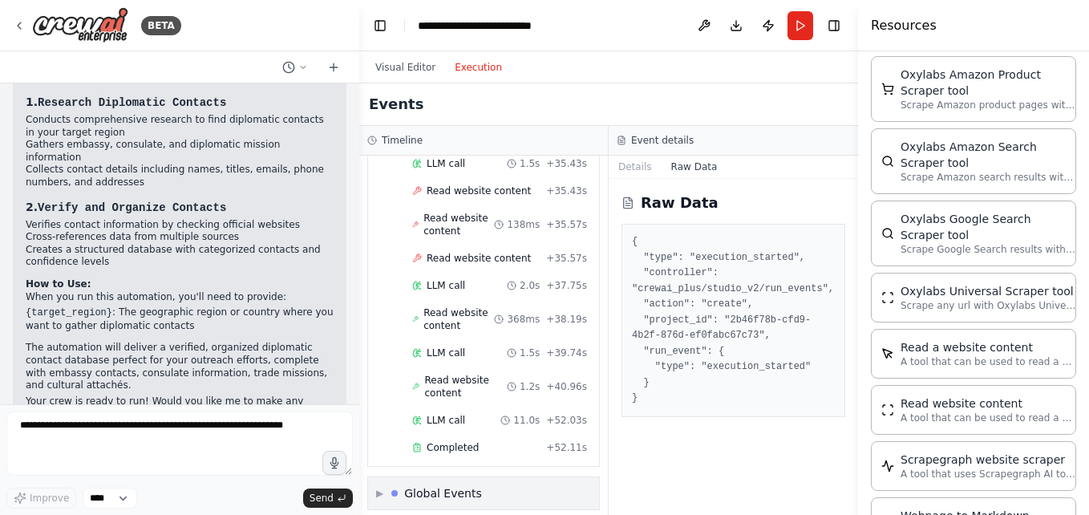
click at [484, 487] on div "▶ Global Events" at bounding box center [483, 493] width 231 height 32
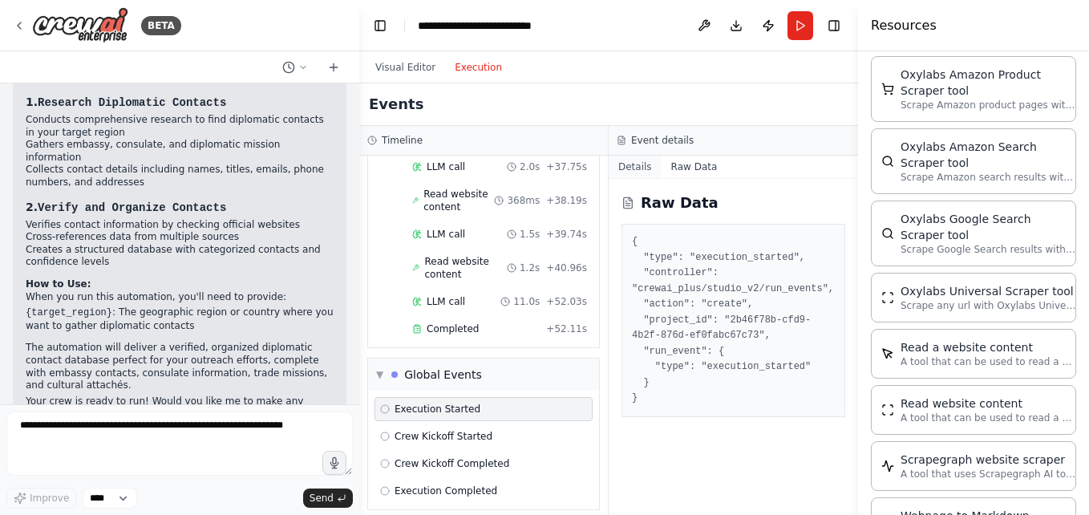
click at [626, 172] on button "Details" at bounding box center [635, 167] width 53 height 22
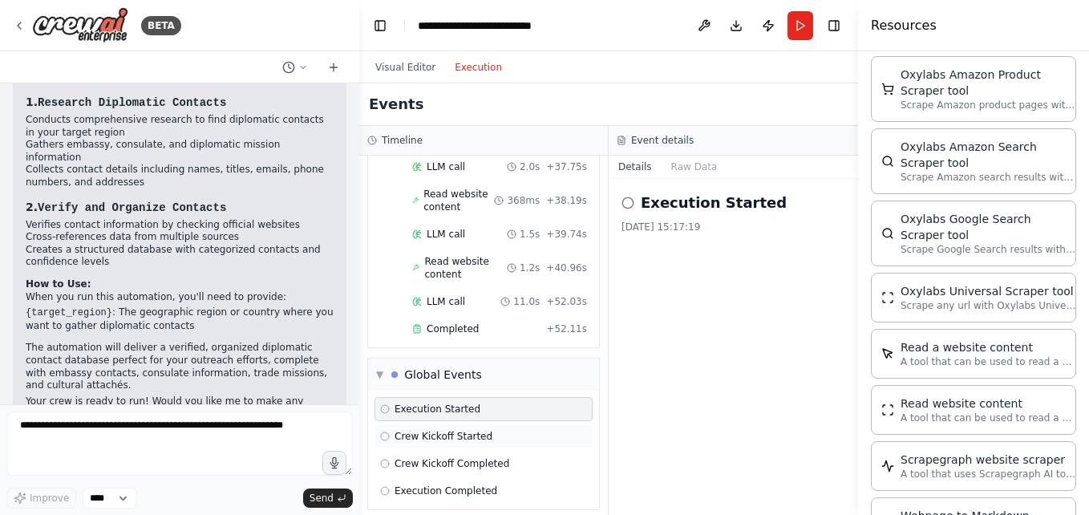
click at [434, 430] on span "Crew Kickoff Started" at bounding box center [444, 436] width 98 height 13
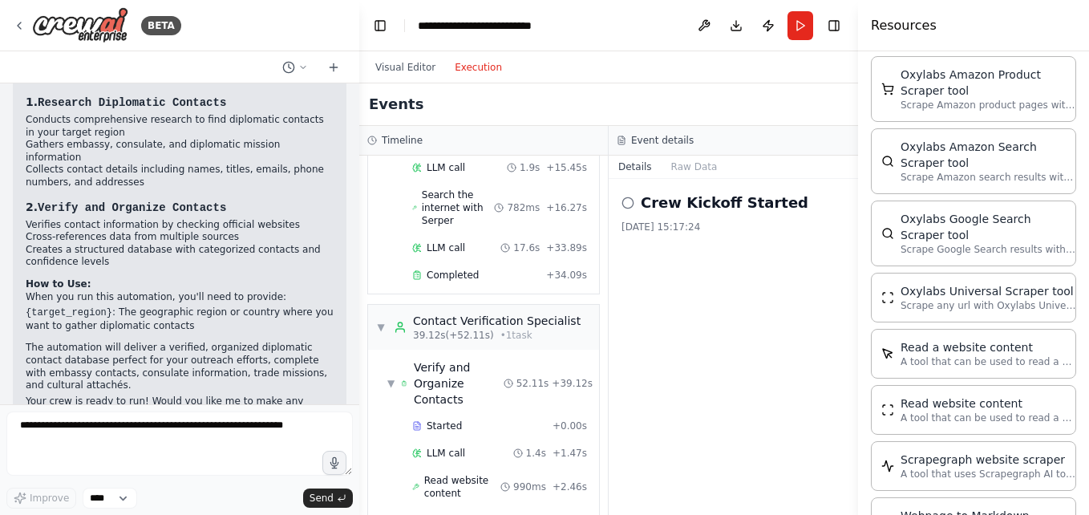
scroll to position [472, 0]
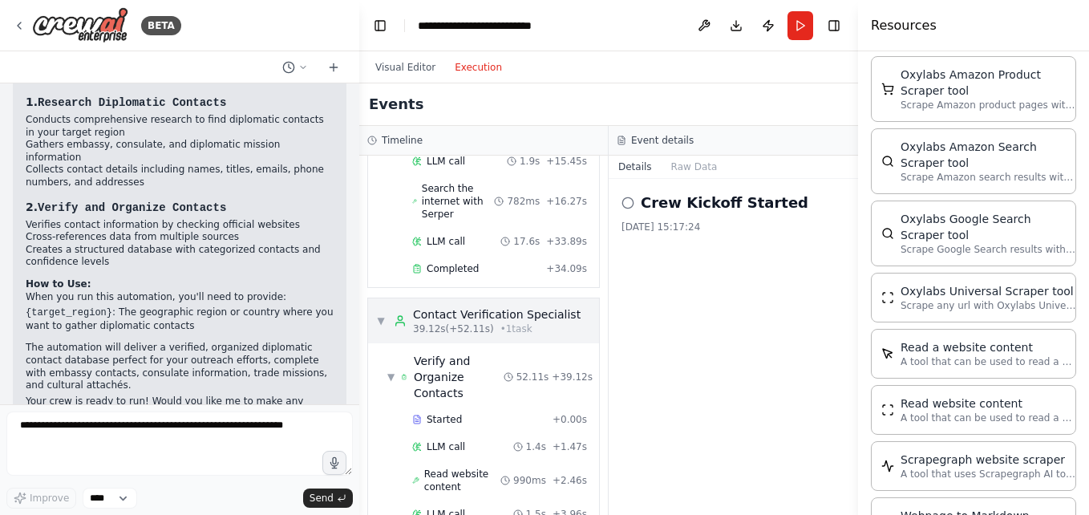
click at [464, 306] on div "Contact Verification Specialist" at bounding box center [497, 314] width 168 height 16
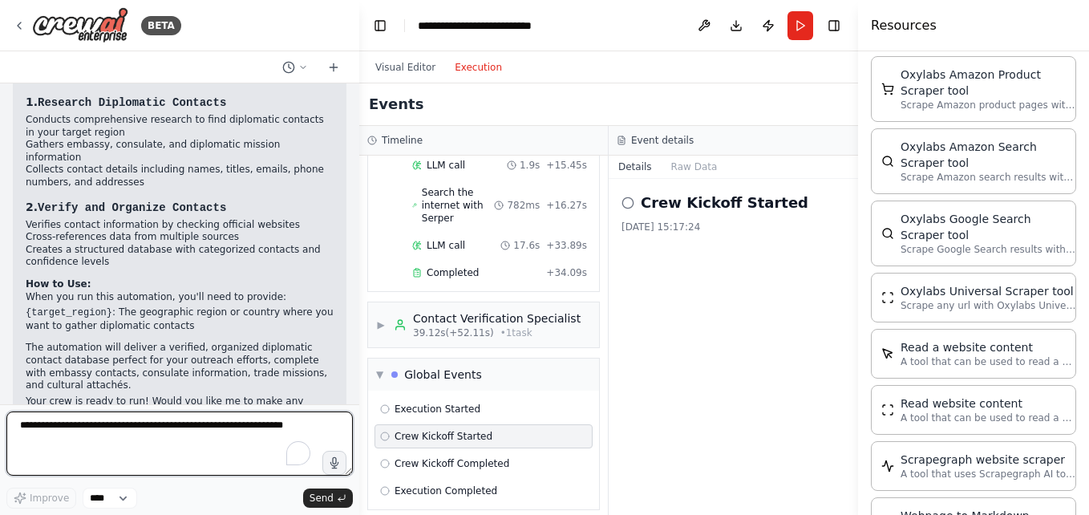
click at [200, 440] on textarea "To enrich screen reader interactions, please activate Accessibility in Grammarl…" at bounding box center [179, 443] width 347 height 64
type textarea "*"
type textarea "**********"
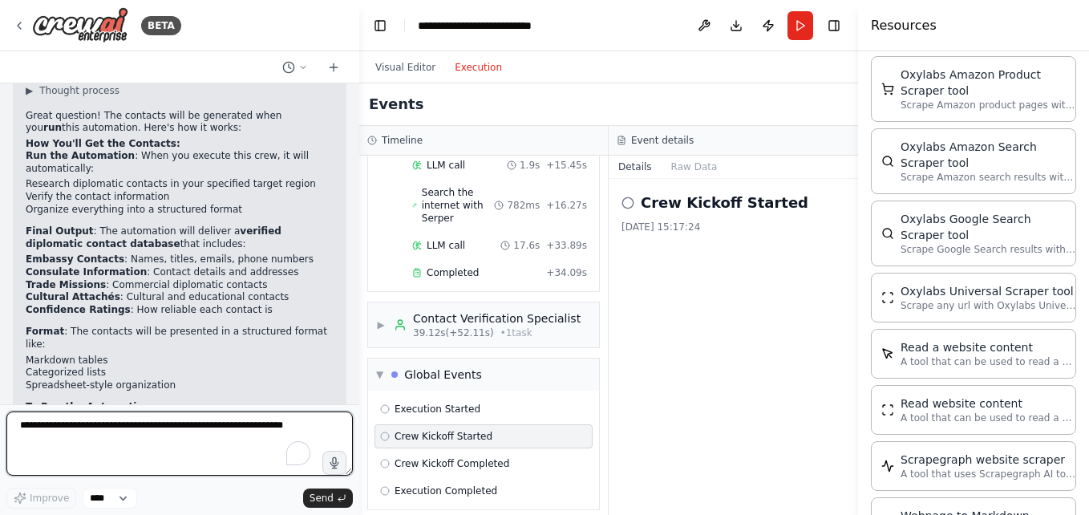
scroll to position [1604, 0]
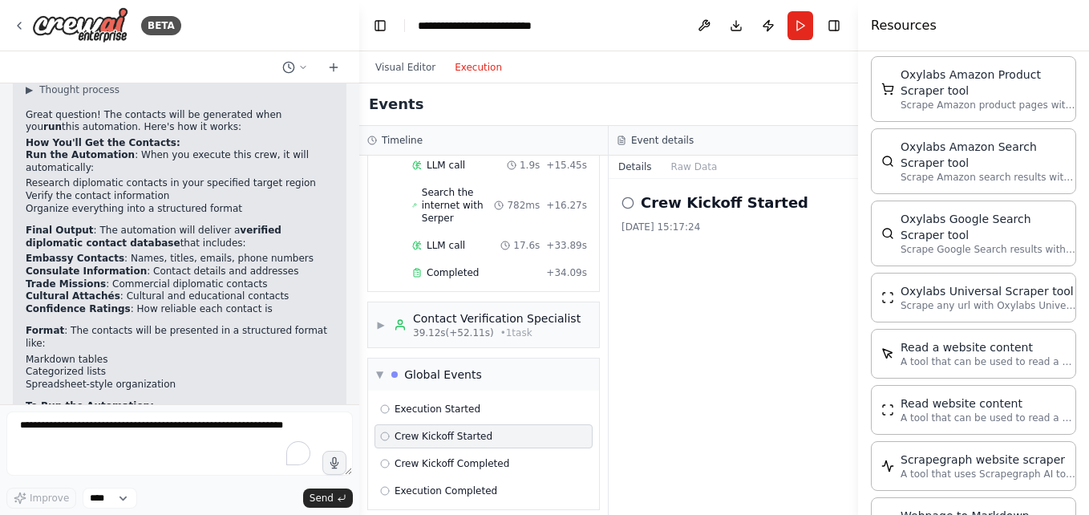
drag, startPoint x: 22, startPoint y: 173, endPoint x: 212, endPoint y: 191, distance: 190.9
click at [212, 191] on div "▶ Thought process Great question! The contacts will be generated when you run t…" at bounding box center [180, 326] width 334 height 505
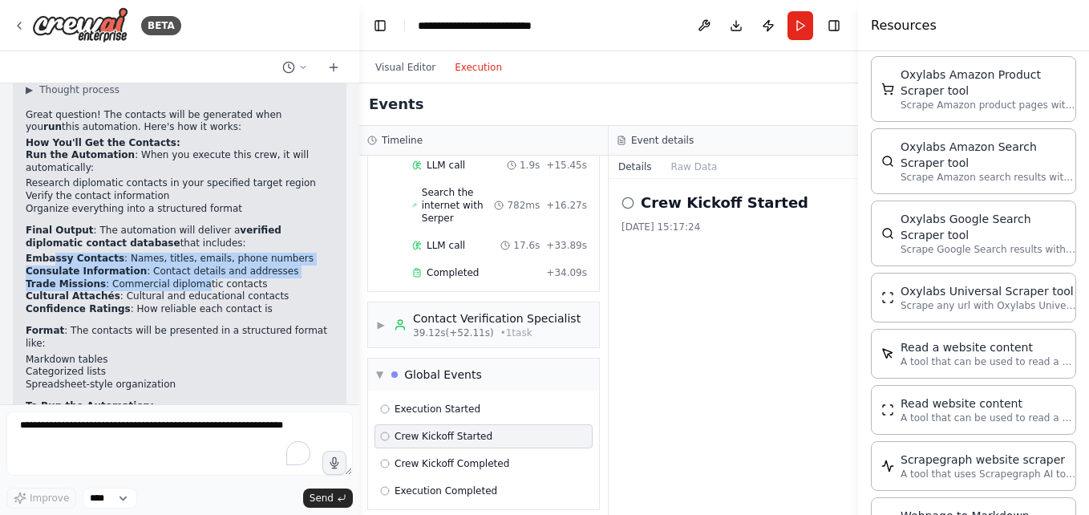
drag, startPoint x: 51, startPoint y: 205, endPoint x: 184, endPoint y: 238, distance: 136.6
click at [184, 253] on ul "Embassy Contacts : Names, titles, emails, phone numbers Consulate Information :…" at bounding box center [180, 284] width 308 height 63
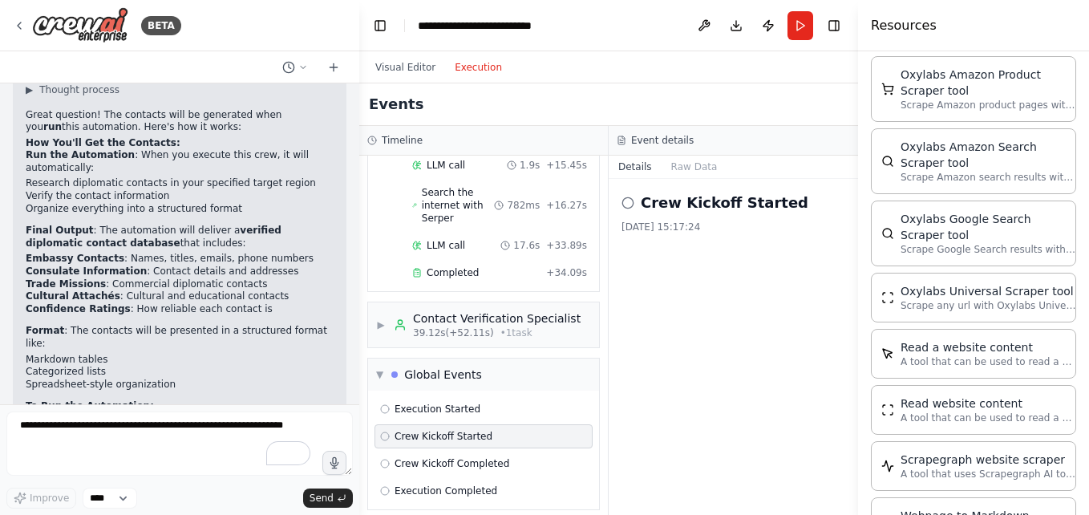
drag, startPoint x: 184, startPoint y: 238, endPoint x: 208, endPoint y: 316, distance: 81.4
click at [208, 379] on li "Spreadsheet-style organization" at bounding box center [180, 385] width 308 height 13
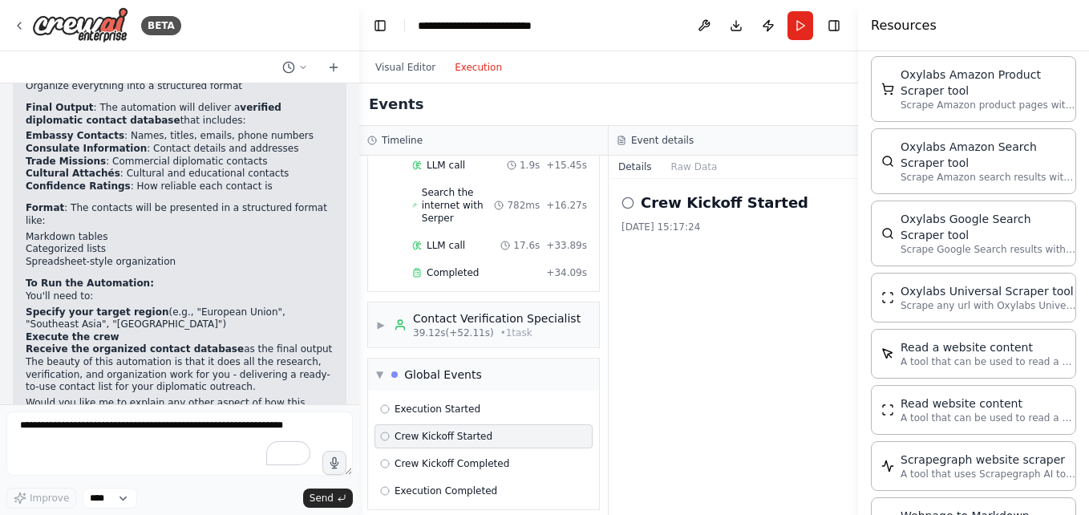
scroll to position [1729, 0]
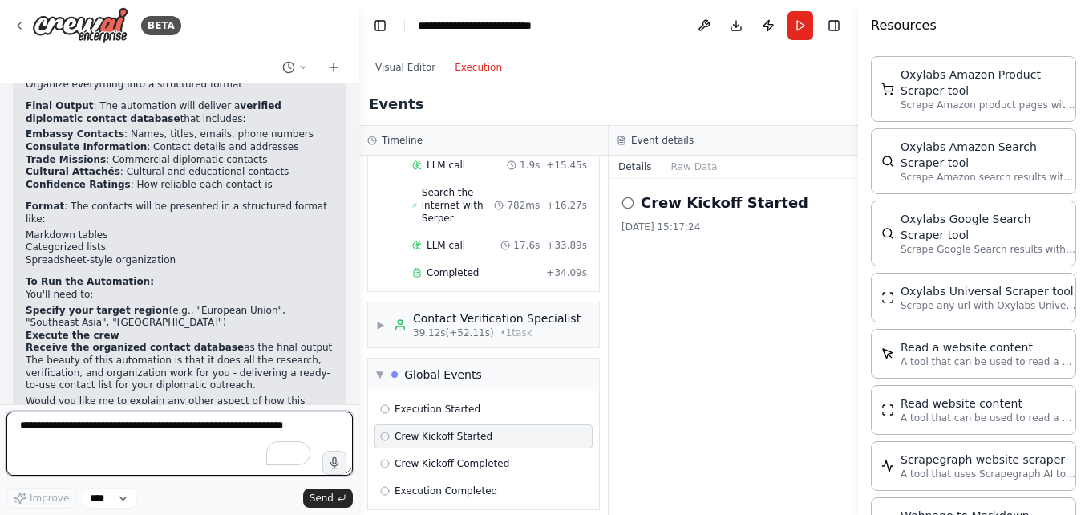
drag, startPoint x: 301, startPoint y: 440, endPoint x: 55, endPoint y: 419, distance: 246.4
click at [55, 419] on textarea "To enrich screen reader interactions, please activate Accessibility in Grammarl…" at bounding box center [179, 443] width 347 height 64
drag, startPoint x: 294, startPoint y: 420, endPoint x: -3, endPoint y: 398, distance: 298.4
click at [0, 398] on html "BETA Gether contatcts for diplomatic outreach 15:10 ▶ Thought process I'll help…" at bounding box center [544, 286] width 1089 height 573
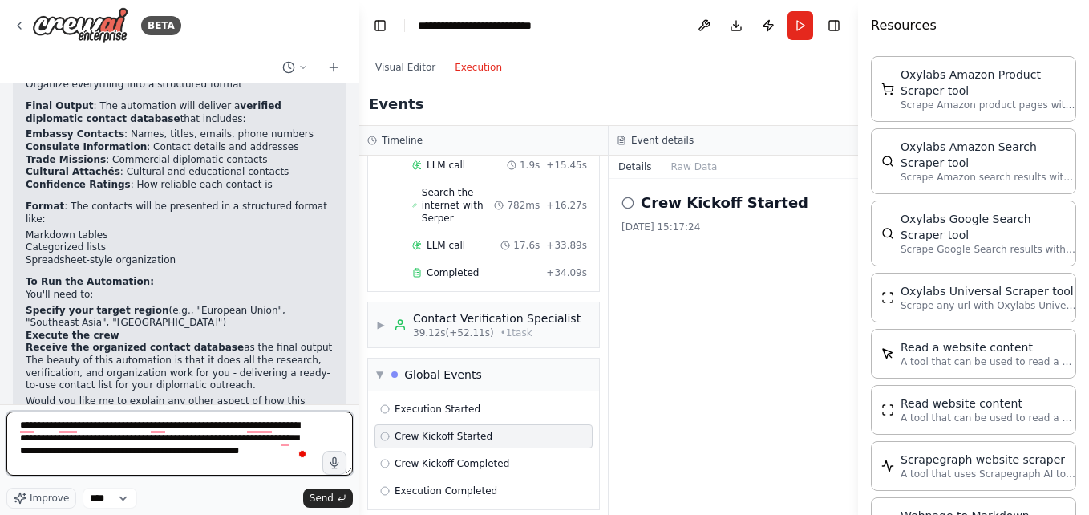
type textarea "**********"
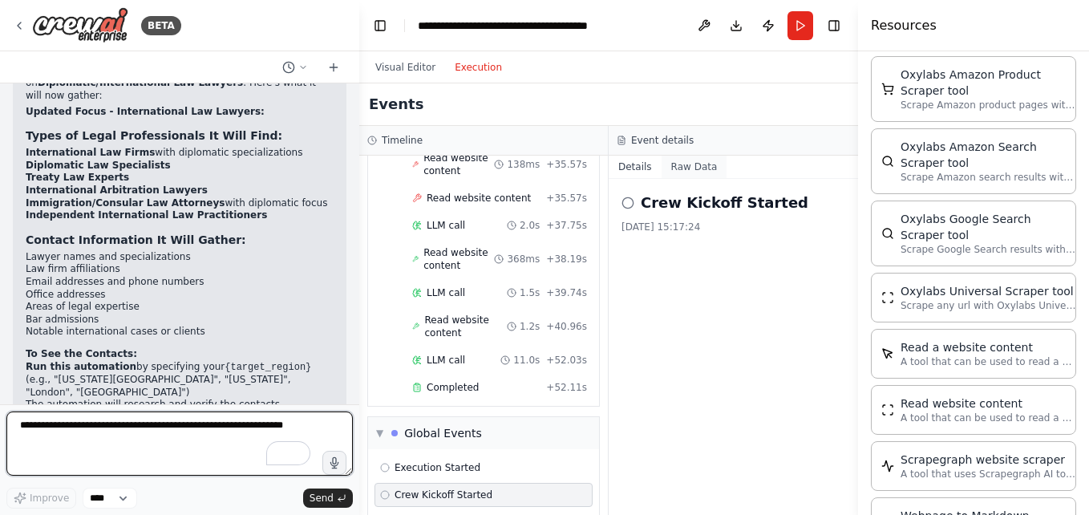
scroll to position [2639, 0]
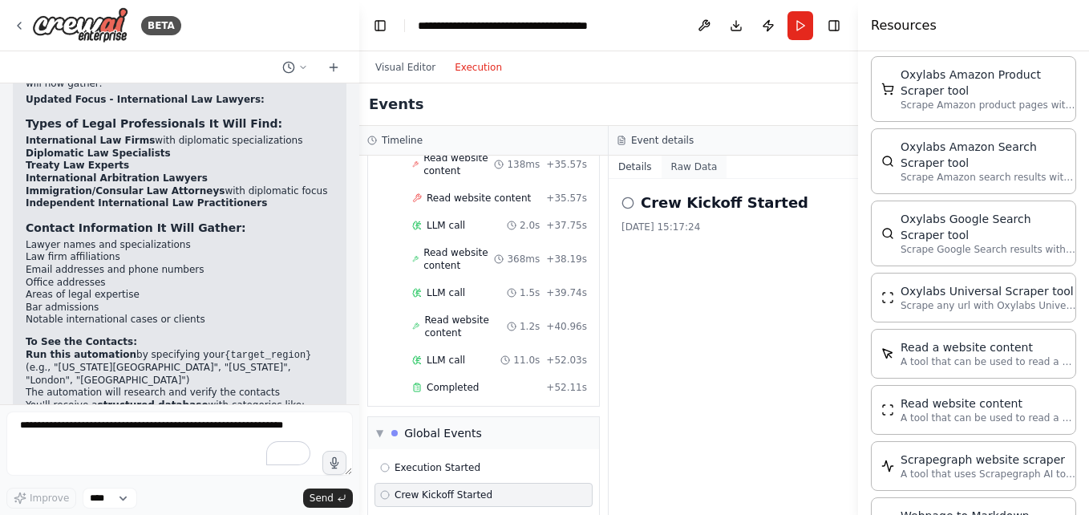
click at [681, 168] on button "Raw Data" at bounding box center [695, 167] width 66 height 22
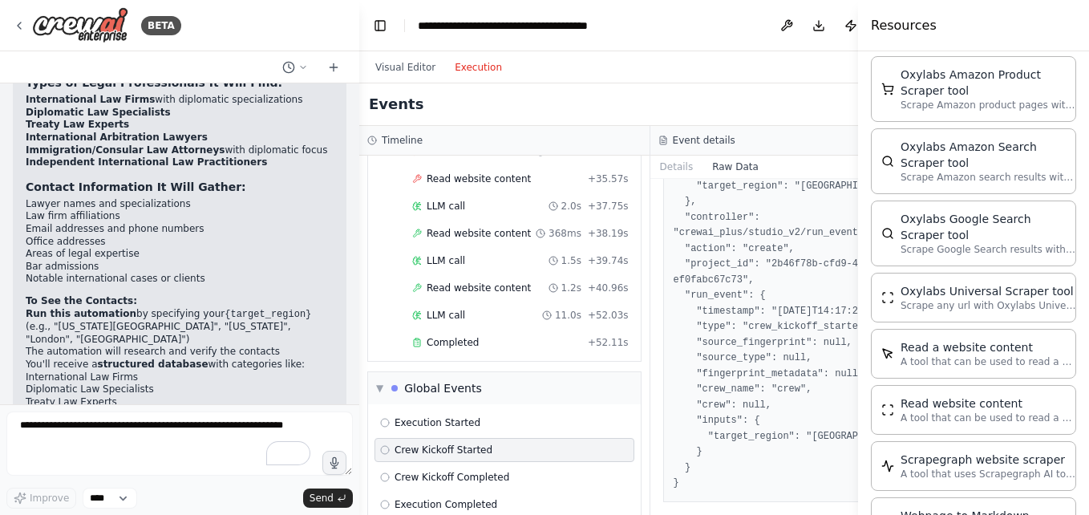
scroll to position [2693, 0]
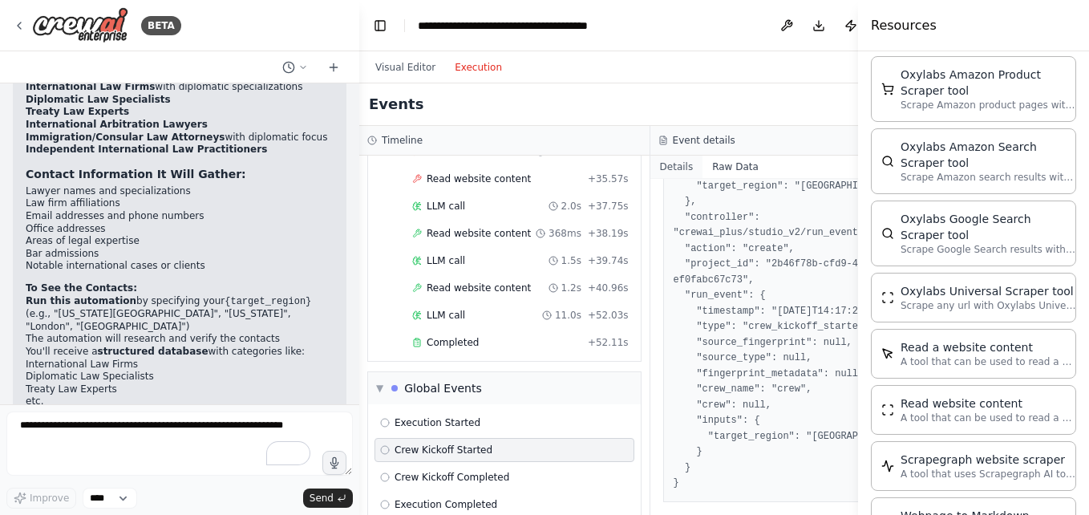
click at [662, 159] on button "Details" at bounding box center [677, 167] width 53 height 22
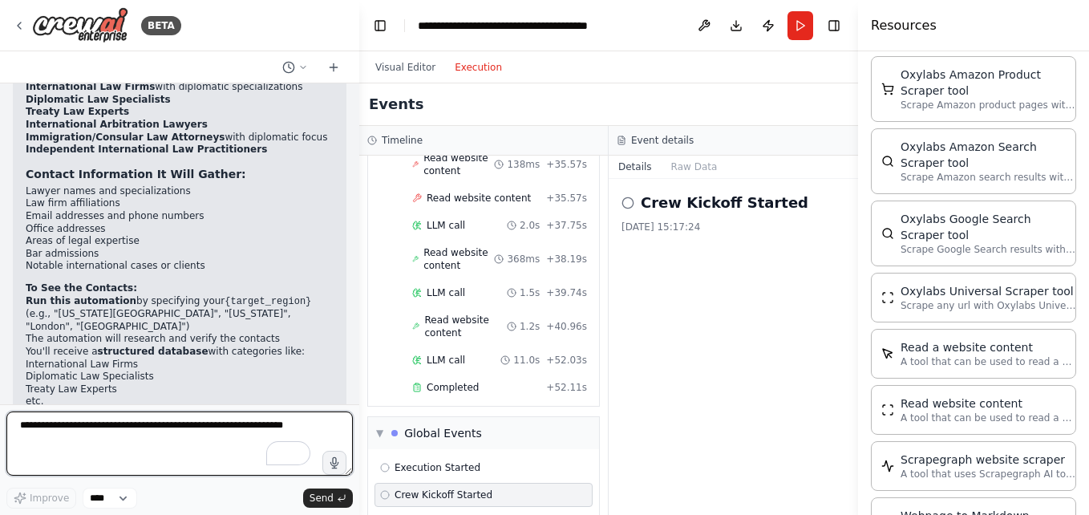
click at [130, 423] on textarea "To enrich screen reader interactions, please activate Accessibility in Grammarl…" at bounding box center [179, 443] width 347 height 64
type textarea "**********"
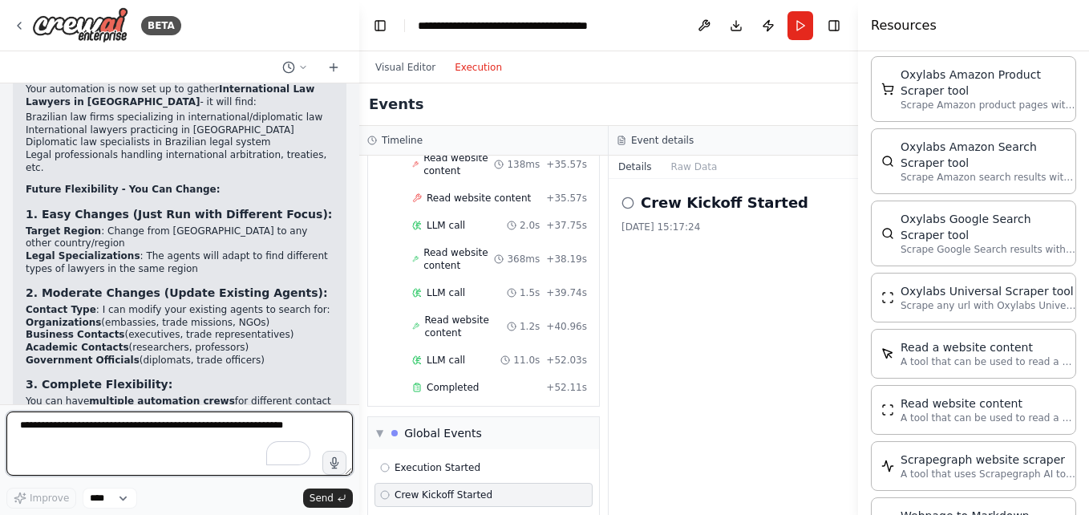
scroll to position [3306, 0]
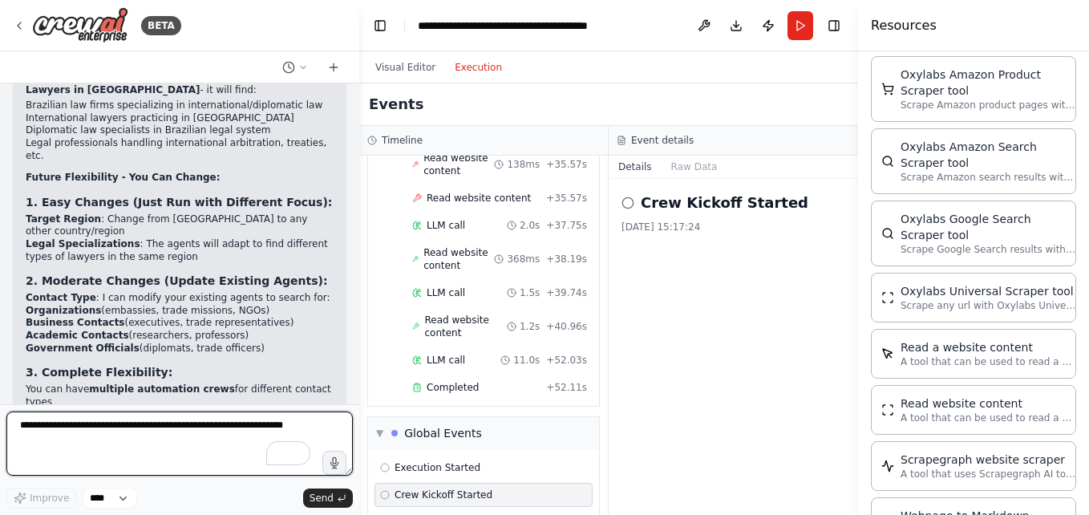
click at [106, 426] on textarea "To enrich screen reader interactions, please activate Accessibility in Grammarl…" at bounding box center [179, 443] width 347 height 64
type textarea "*"
type textarea "**********"
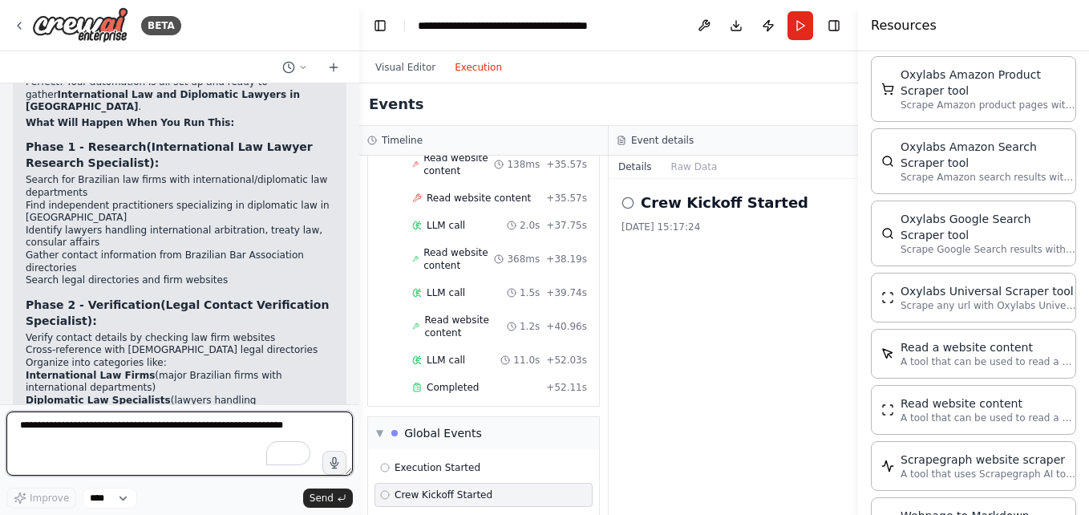
scroll to position [3937, 0]
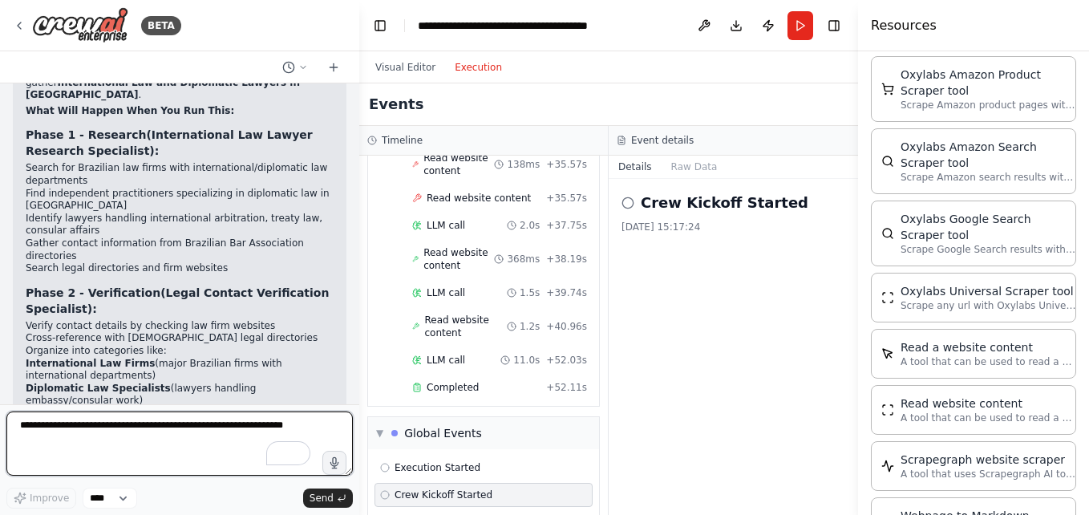
click at [132, 441] on textarea "To enrich screen reader interactions, please activate Accessibility in Grammarl…" at bounding box center [179, 443] width 347 height 64
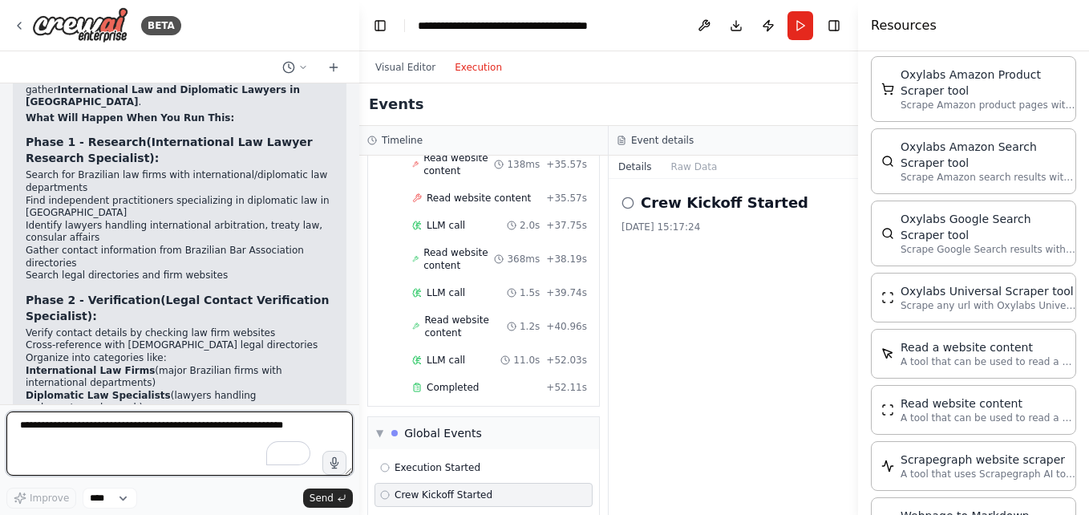
scroll to position [3928, 0]
